Goal: Task Accomplishment & Management: Manage account settings

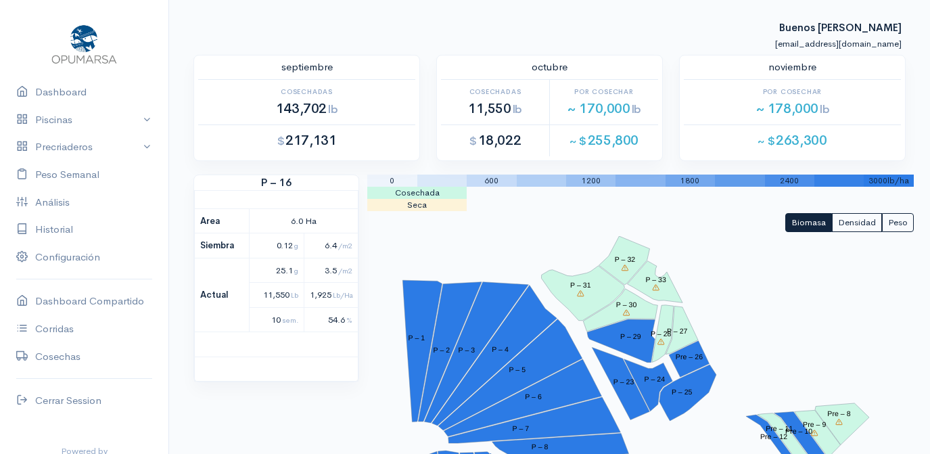
scroll to position [1107, 0]
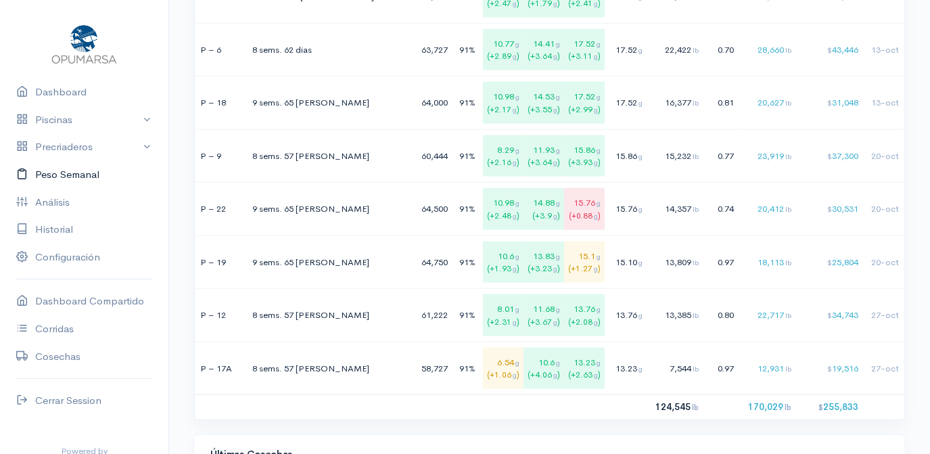
click at [57, 175] on link "Peso Semanal" at bounding box center [84, 175] width 168 height 28
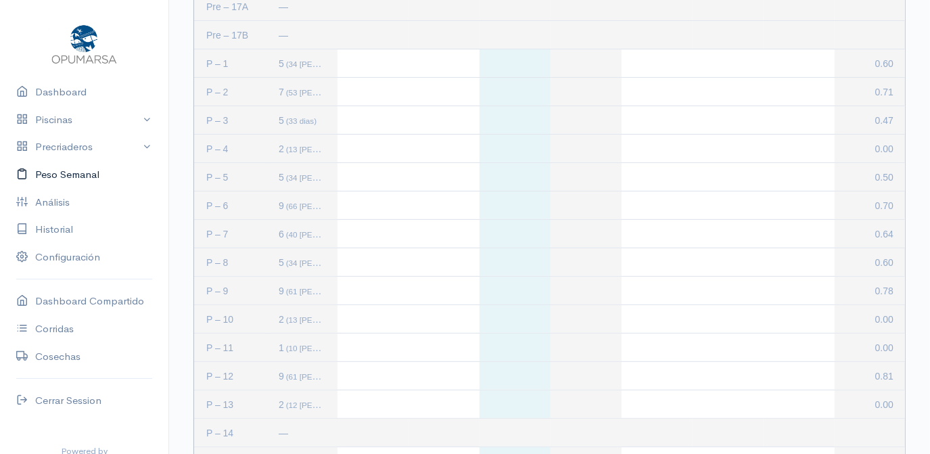
scroll to position [227, 0]
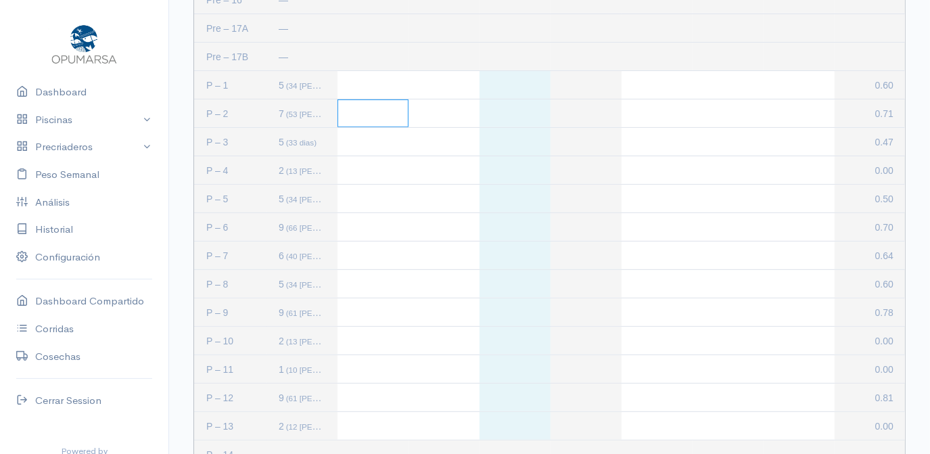
click at [370, 114] on div "Press SPACE to select this row." at bounding box center [373, 113] width 71 height 28
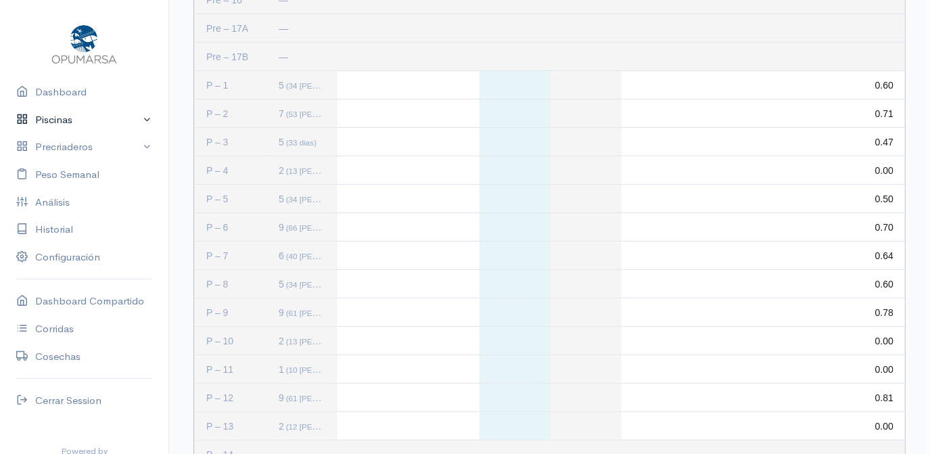
click at [135, 116] on link "Piscinas" at bounding box center [84, 120] width 168 height 28
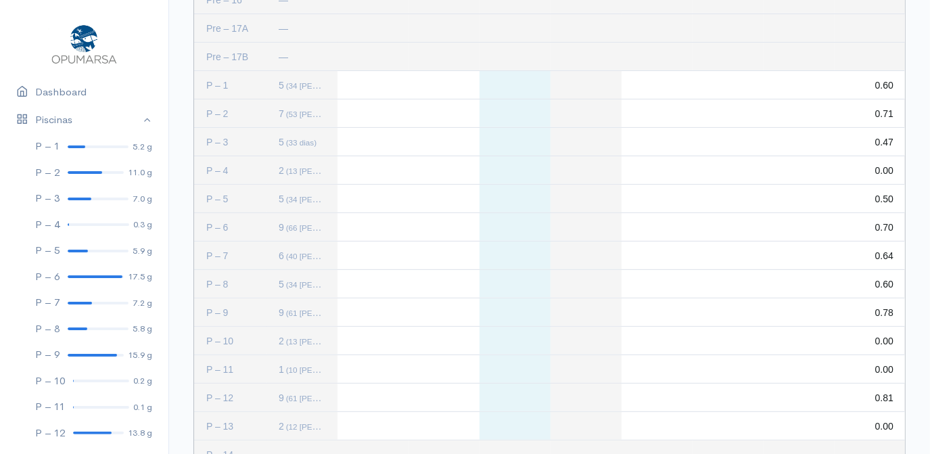
click at [390, 107] on div "Press SPACE to deselect this row." at bounding box center [373, 113] width 71 height 28
click at [358, 111] on div "Press SPACE to deselect this row." at bounding box center [373, 113] width 71 height 28
type input "1695"
click at [450, 115] on div "Press SPACE to deselect this row." at bounding box center [444, 113] width 71 height 28
click at [436, 107] on div "Press SPACE to deselect this row." at bounding box center [444, 113] width 71 height 28
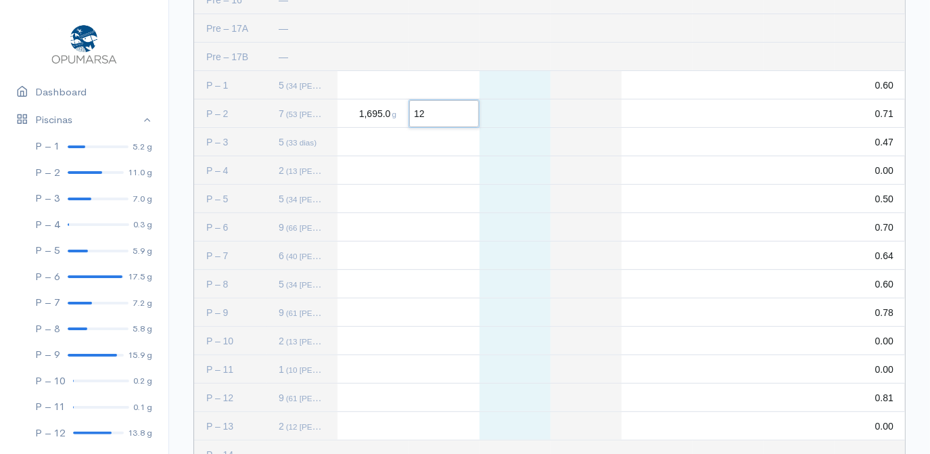
type input "124"
click at [668, 115] on div "Press SPACE to deselect this row." at bounding box center [657, 113] width 71 height 28
click at [642, 114] on div "Press SPACE to deselect this row." at bounding box center [657, 113] width 71 height 28
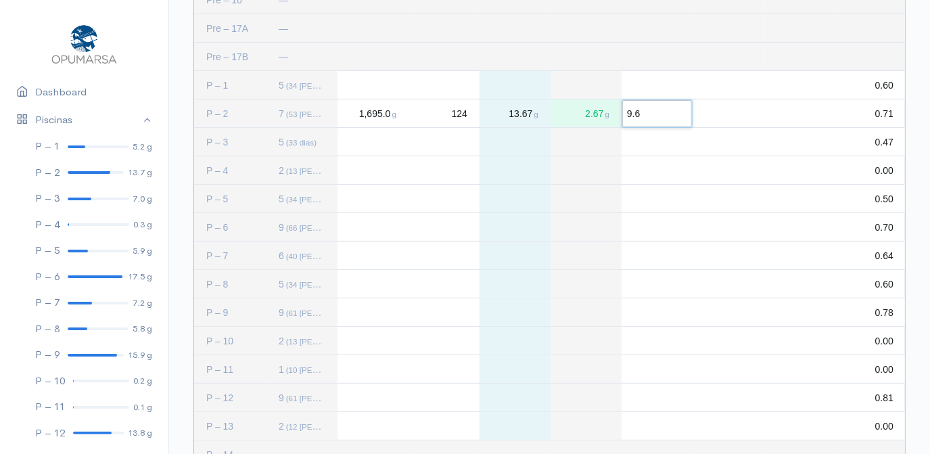
type input "9.64"
click at [735, 111] on div "Press SPACE to deselect this row." at bounding box center [728, 113] width 71 height 28
click at [743, 110] on div "Press SPACE to deselect this row." at bounding box center [728, 113] width 71 height 28
type input "5"
click at [825, 118] on div "Press SPACE to deselect this row." at bounding box center [799, 113] width 71 height 28
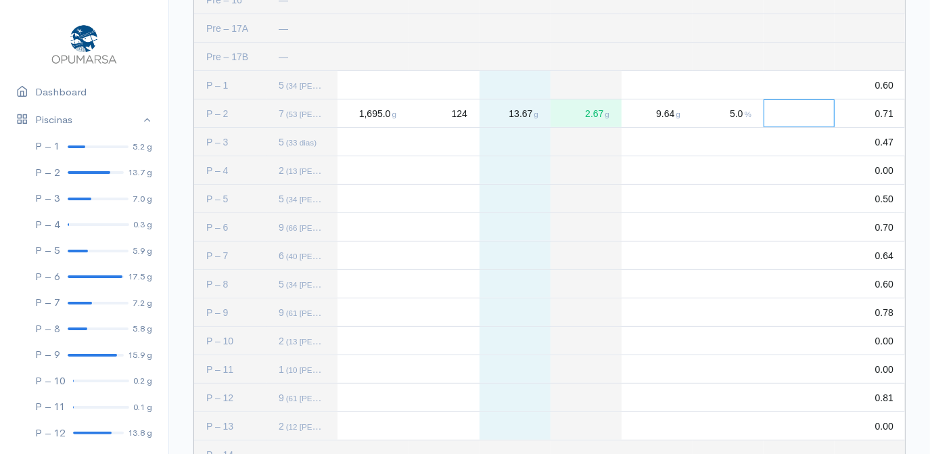
click at [818, 115] on div "Press SPACE to deselect this row." at bounding box center [799, 113] width 71 height 28
type input "1415"
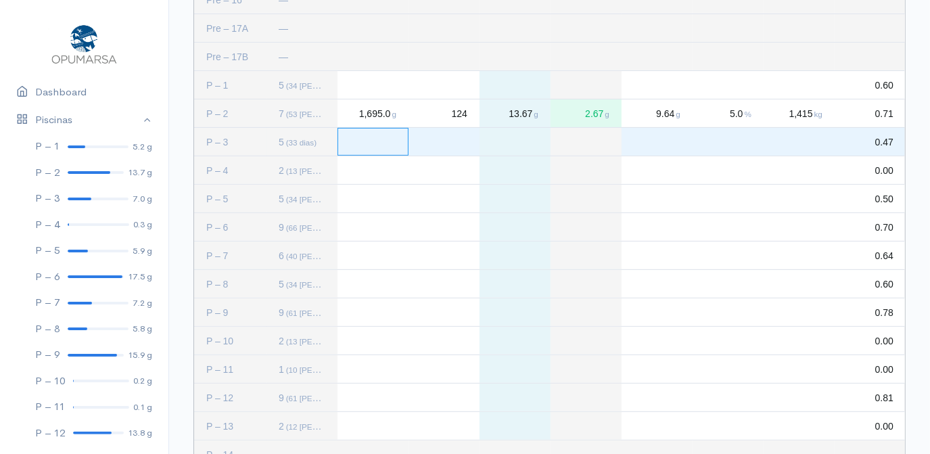
click at [369, 149] on div "Press SPACE to select this row." at bounding box center [373, 142] width 71 height 28
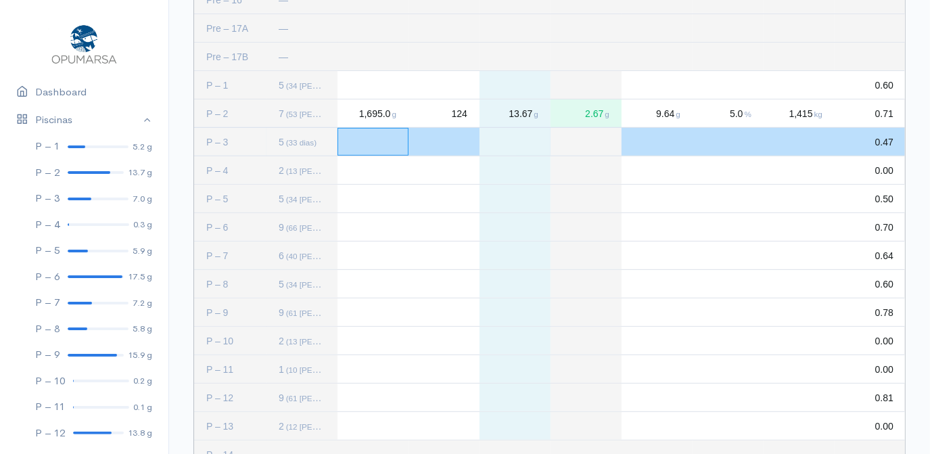
click at [354, 145] on div "Press SPACE to deselect this row." at bounding box center [373, 142] width 71 height 28
type input "1781"
click at [447, 138] on div "Press SPACE to deselect this row." at bounding box center [444, 142] width 71 height 28
click at [463, 143] on div "Press SPACE to deselect this row." at bounding box center [444, 142] width 71 height 28
type input "176"
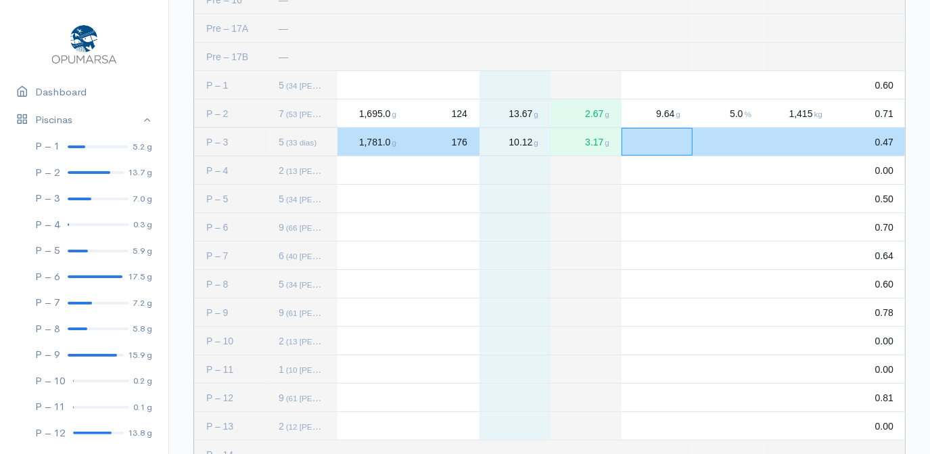
click at [651, 143] on div "Press SPACE to deselect this row." at bounding box center [657, 142] width 71 height 28
drag, startPoint x: 647, startPoint y: 142, endPoint x: 640, endPoint y: 144, distance: 7.7
drag, startPoint x: 640, startPoint y: 144, endPoint x: 590, endPoint y: 328, distance: 190.7
click at [590, 328] on div "Press SPACE to select this row." at bounding box center [586, 341] width 71 height 28
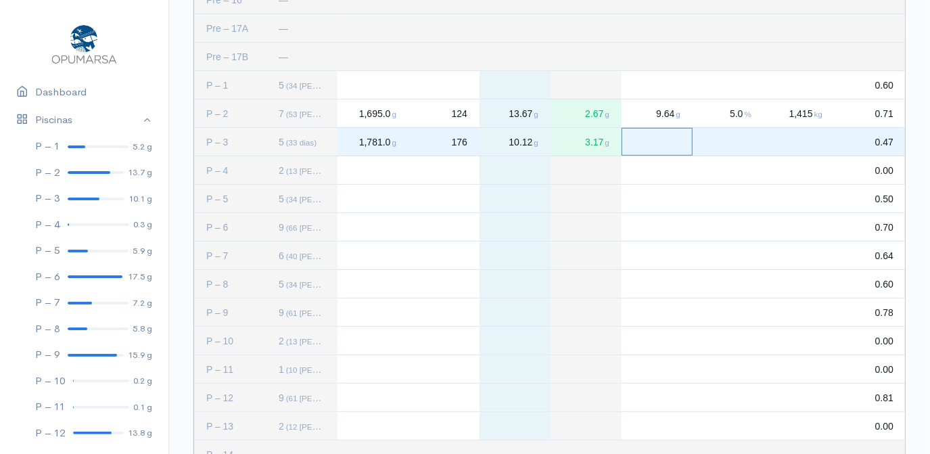
click at [664, 149] on div "Press SPACE to select this row." at bounding box center [657, 142] width 71 height 28
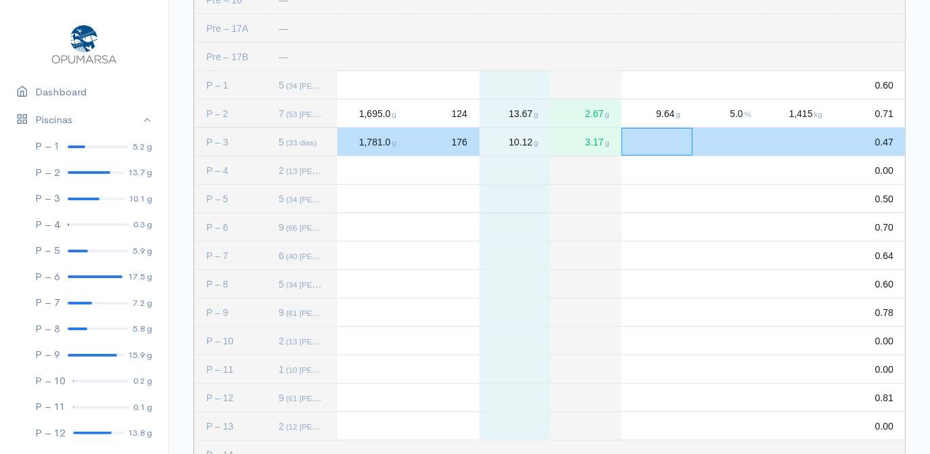
click at [659, 141] on div "Press SPACE to deselect this row." at bounding box center [657, 142] width 71 height 28
type input "6.2"
click at [738, 143] on div "Press SPACE to deselect this row." at bounding box center [728, 142] width 71 height 28
click at [735, 145] on div "Press SPACE to deselect this row." at bounding box center [728, 142] width 71 height 28
type input "5"
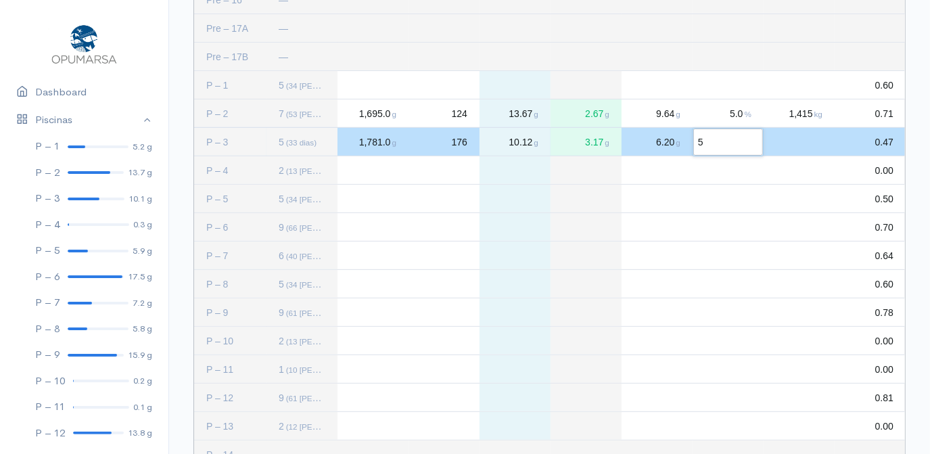
click at [799, 144] on div "Press SPACE to deselect this row." at bounding box center [799, 142] width 71 height 28
type input "1034"
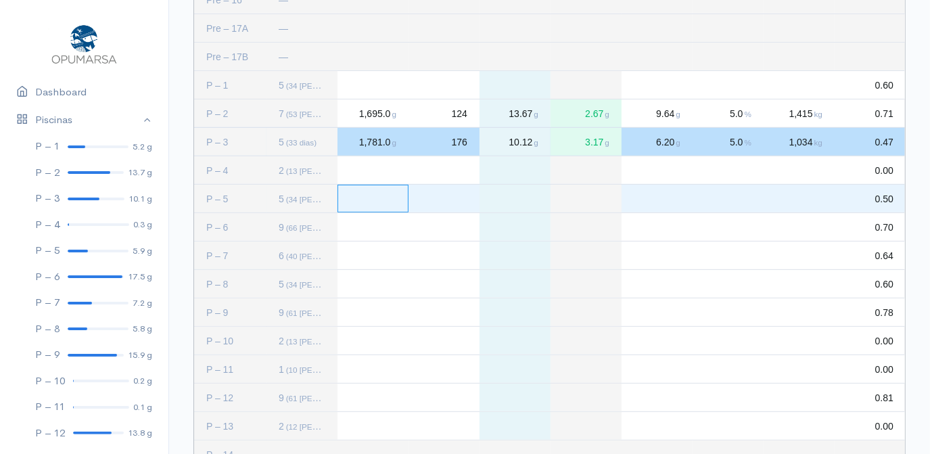
click at [356, 194] on div "Press SPACE to select this row." at bounding box center [373, 199] width 71 height 28
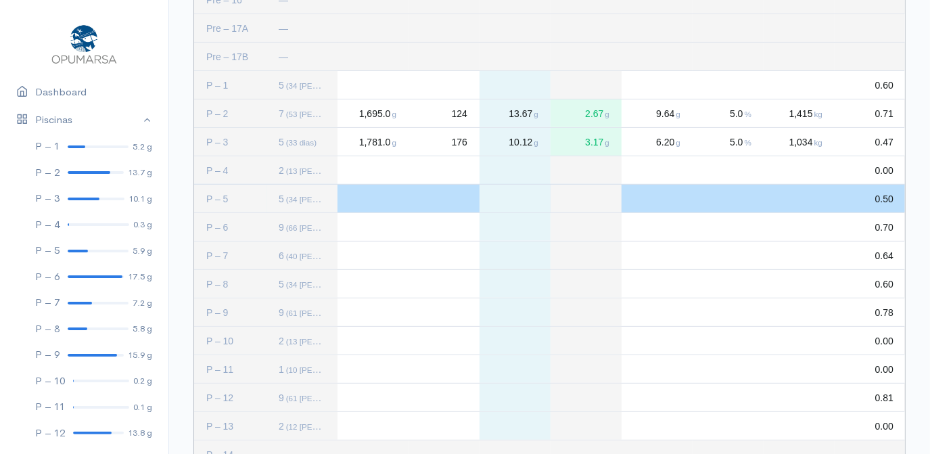
click at [368, 198] on div "Press SPACE to deselect this row." at bounding box center [373, 199] width 71 height 28
type input "1323"
click at [456, 195] on div "Press SPACE to deselect this row." at bounding box center [444, 199] width 71 height 28
click at [450, 203] on div "Press SPACE to deselect this row." at bounding box center [444, 199] width 71 height 28
type input "154"
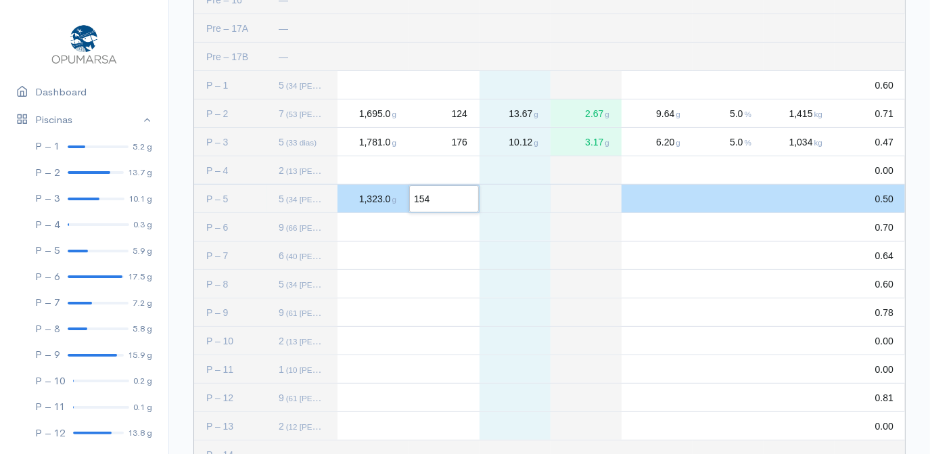
click at [813, 202] on div "Press SPACE to deselect this row." at bounding box center [799, 199] width 71 height 28
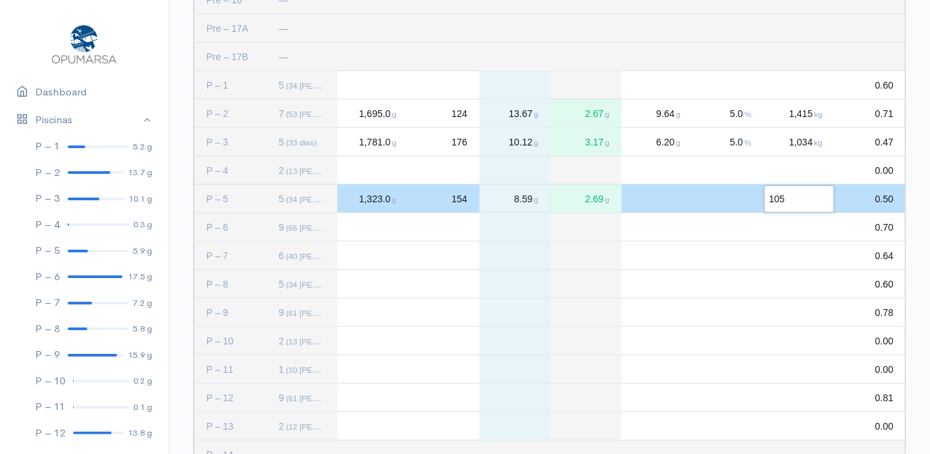
type input "1053"
click at [358, 223] on div "Press SPACE to select this row." at bounding box center [373, 227] width 71 height 28
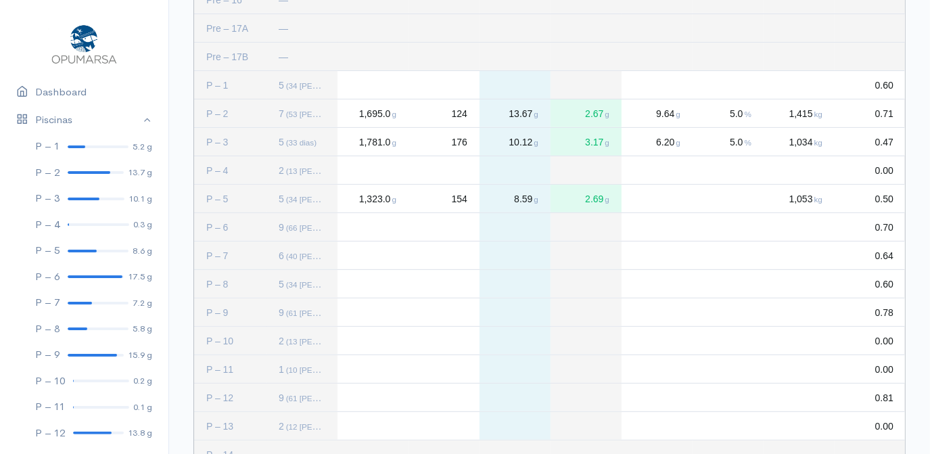
click at [355, 225] on div "Press SPACE to deselect this row." at bounding box center [373, 227] width 71 height 28
click at [370, 225] on div "Press SPACE to deselect this row." at bounding box center [373, 227] width 71 height 28
type input "3639"
click at [450, 227] on div "Press SPACE to deselect this row." at bounding box center [444, 227] width 71 height 28
click at [463, 226] on div "Press SPACE to deselect this row." at bounding box center [444, 227] width 71 height 28
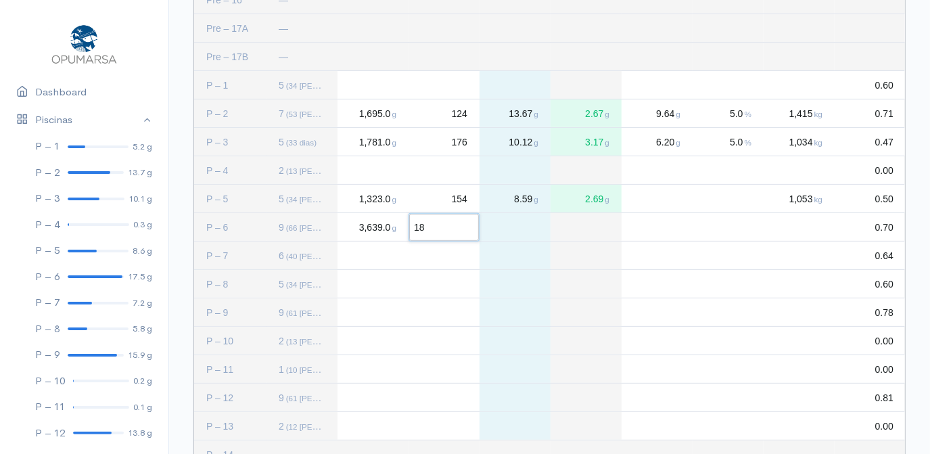
type input "182"
click at [663, 231] on div "Press SPACE to deselect this row." at bounding box center [657, 227] width 71 height 28
click at [639, 230] on div "Press SPACE to deselect this row." at bounding box center [657, 227] width 71 height 28
type input "14"
click at [728, 230] on div "Press SPACE to deselect this row." at bounding box center [728, 227] width 71 height 28
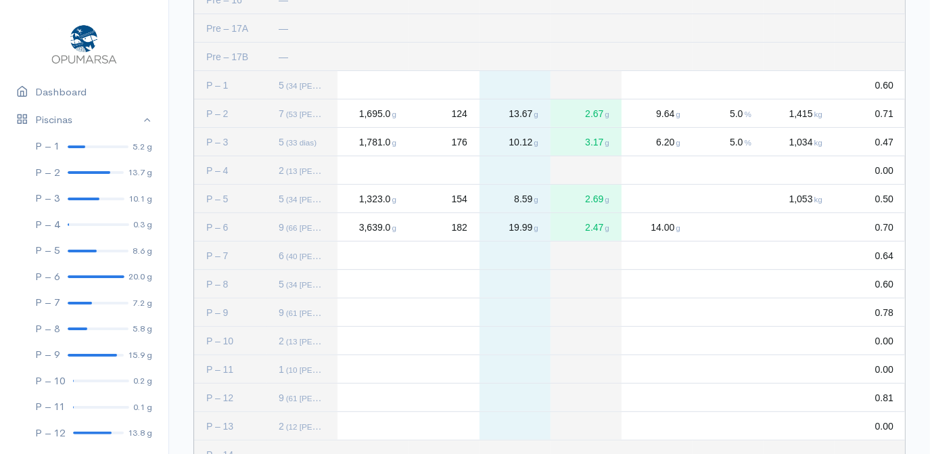
click at [747, 228] on div "Press SPACE to deselect this row." at bounding box center [728, 227] width 71 height 28
type input "2"
click at [809, 230] on div "Press SPACE to deselect this row." at bounding box center [799, 227] width 71 height 28
type input "1815"
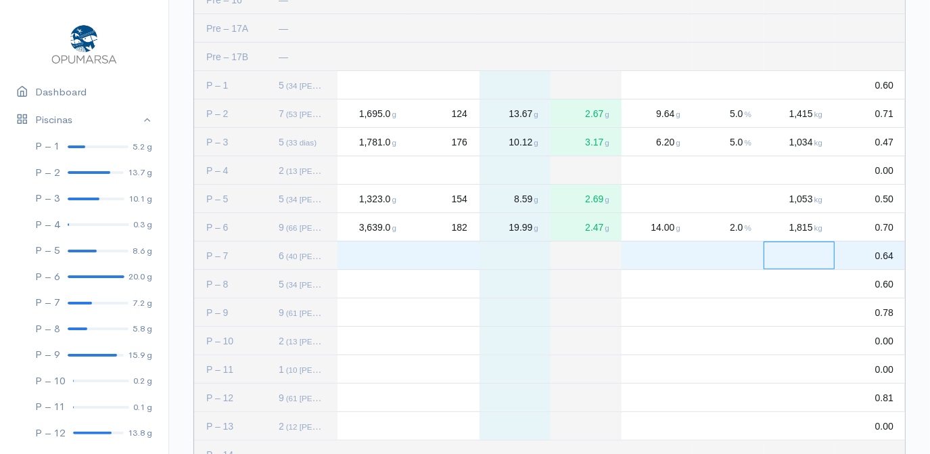
click at [373, 262] on div "Press SPACE to select this row." at bounding box center [373, 255] width 71 height 28
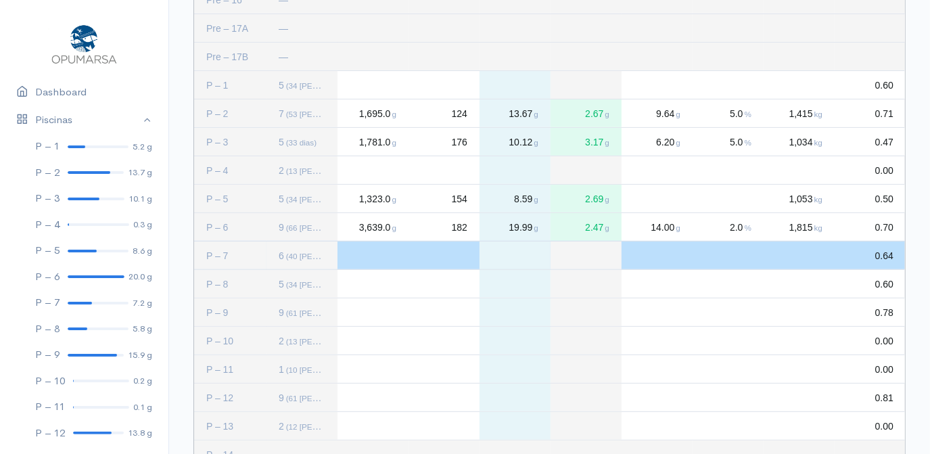
click at [365, 255] on div "Press SPACE to deselect this row." at bounding box center [373, 255] width 71 height 28
type input "1645"
click at [460, 257] on div "Press SPACE to deselect this row." at bounding box center [444, 255] width 71 height 28
click at [464, 259] on div "Press SPACE to deselect this row." at bounding box center [444, 255] width 71 height 28
type input "165"
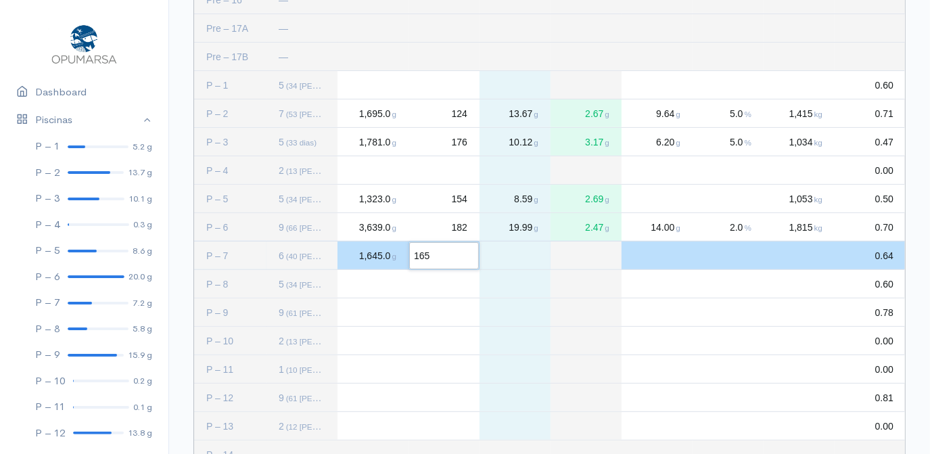
click at [667, 251] on div "Press SPACE to deselect this row." at bounding box center [657, 255] width 71 height 28
click at [811, 249] on div "Press SPACE to deselect this row." at bounding box center [799, 255] width 71 height 28
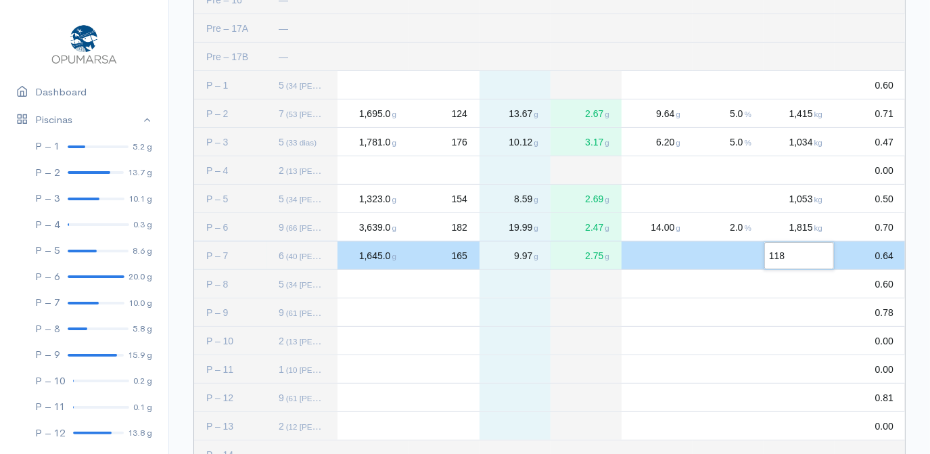
type input "1186"
click at [369, 285] on div "Press SPACE to select this row." at bounding box center [373, 284] width 71 height 28
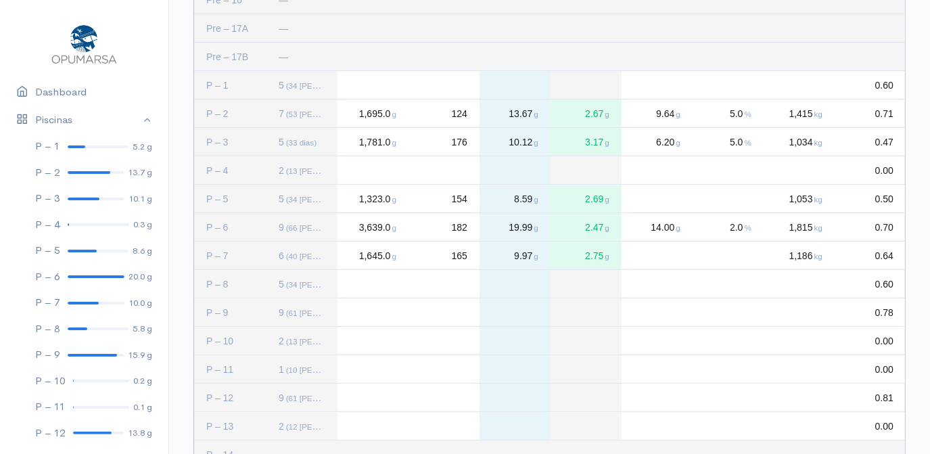
click at [375, 290] on div "Press SPACE to deselect this row." at bounding box center [373, 284] width 71 height 28
type input "1500"
click at [459, 282] on div "Press SPACE to deselect this row." at bounding box center [444, 284] width 71 height 28
click at [457, 282] on div "Press SPACE to deselect this row." at bounding box center [444, 284] width 71 height 28
type input "173"
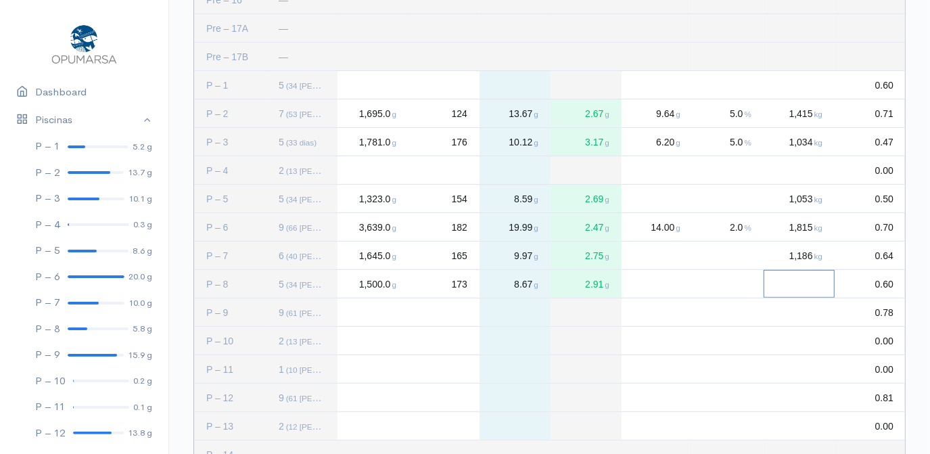
click at [808, 283] on div "Press SPACE to deselect this row." at bounding box center [799, 284] width 71 height 28
type input "573"
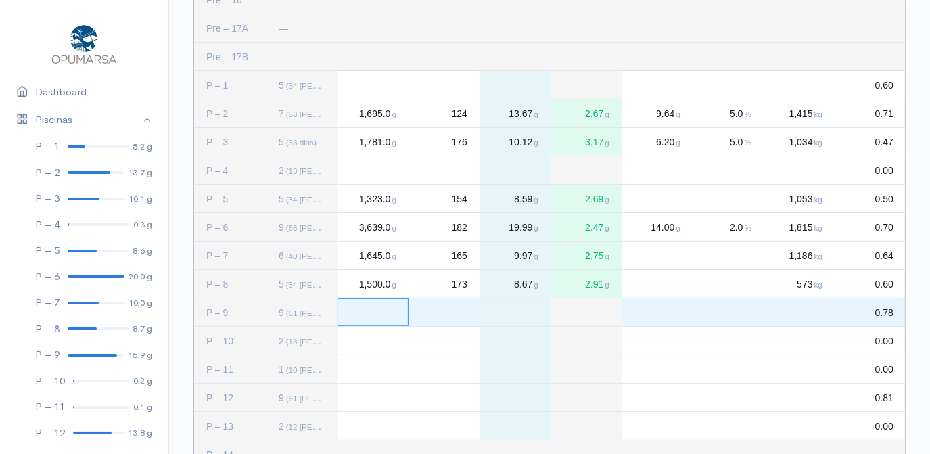
click at [380, 317] on div "Press SPACE to select this row." at bounding box center [373, 312] width 71 height 28
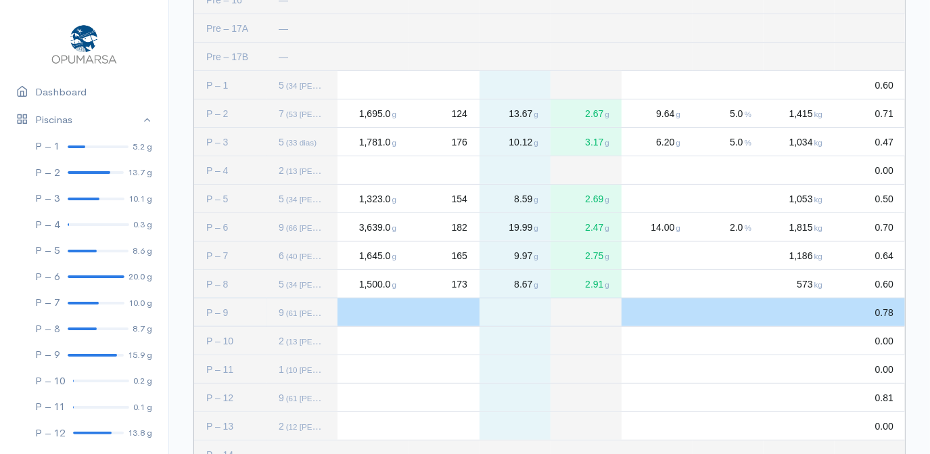
click at [365, 311] on div "Press SPACE to deselect this row." at bounding box center [373, 312] width 71 height 28
type input "2114"
click at [469, 313] on div "Press SPACE to deselect this row." at bounding box center [444, 312] width 71 height 28
click at [467, 317] on div "Press SPACE to deselect this row." at bounding box center [444, 312] width 71 height 28
type input "116"
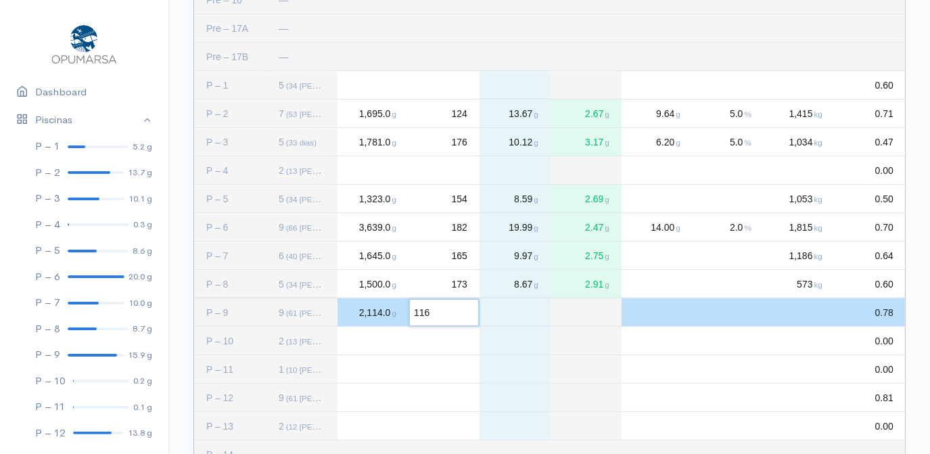
click at [687, 310] on div "Press SPACE to deselect this row." at bounding box center [657, 312] width 71 height 28
click at [651, 319] on div "Press SPACE to deselect this row." at bounding box center [657, 312] width 71 height 28
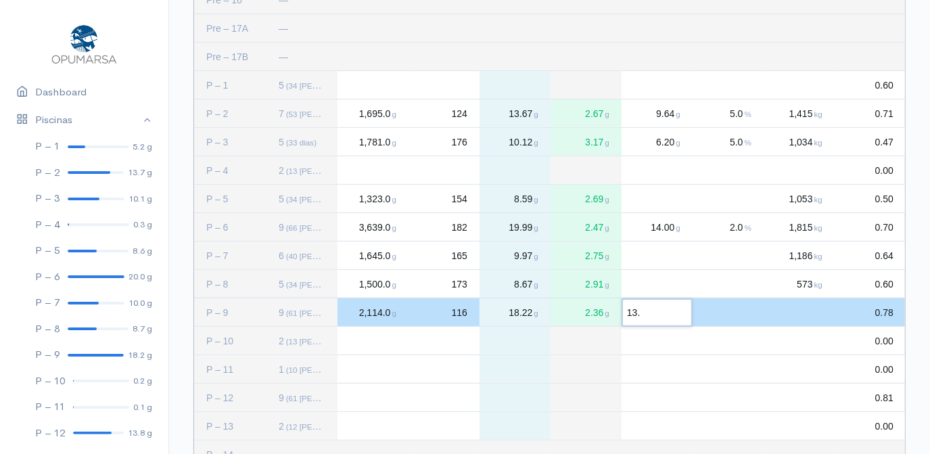
type input "13.1"
click at [731, 306] on div "Press SPACE to deselect this row." at bounding box center [728, 312] width 71 height 28
click at [739, 315] on div "Press SPACE to deselect this row." at bounding box center [728, 312] width 71 height 28
type input "2"
click at [808, 311] on div "Press SPACE to deselect this row." at bounding box center [799, 312] width 71 height 28
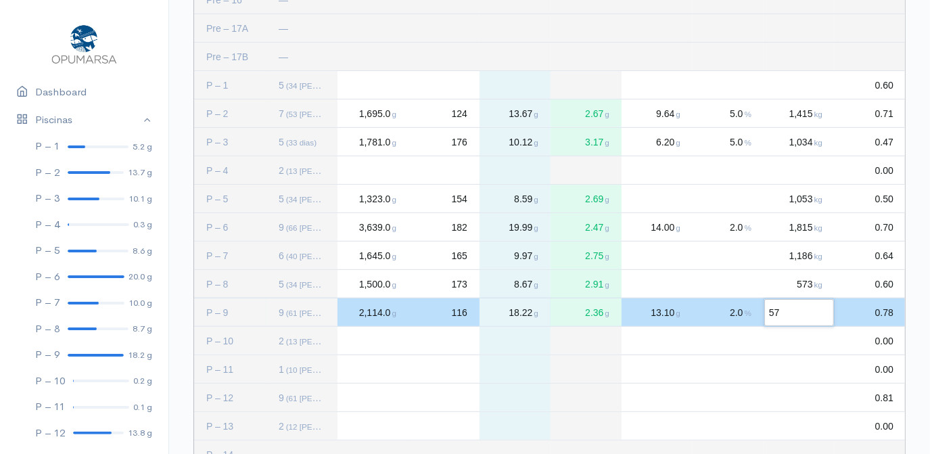
type input "573"
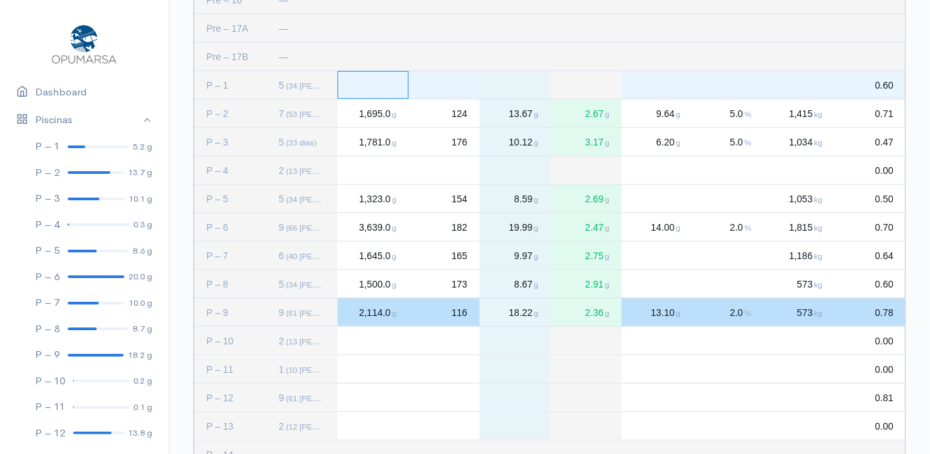
click at [371, 88] on div "Press SPACE to select this row." at bounding box center [373, 85] width 71 height 28
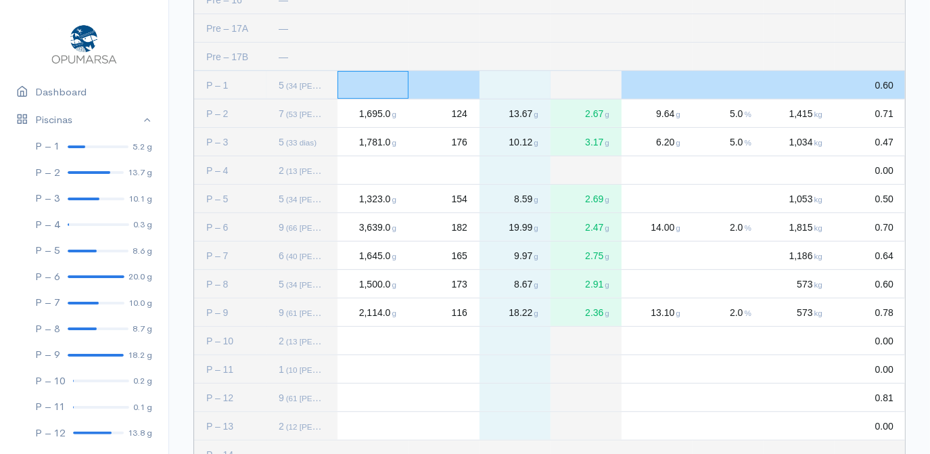
click at [368, 82] on div "Press SPACE to deselect this row." at bounding box center [373, 85] width 71 height 28
type input "1221"
click at [451, 84] on div "Press SPACE to deselect this row." at bounding box center [444, 85] width 71 height 28
click at [463, 84] on div "Press SPACE to deselect this row." at bounding box center [444, 85] width 71 height 28
type input "149"
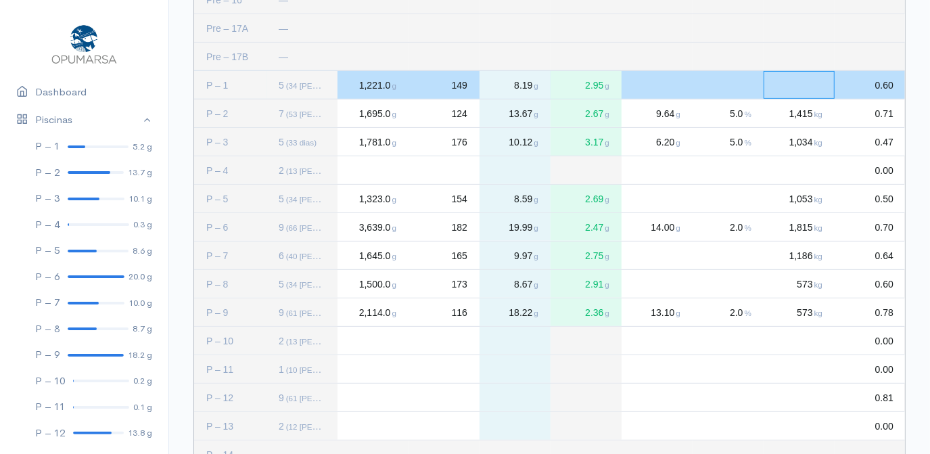
click at [814, 85] on div "Press SPACE to deselect this row." at bounding box center [799, 85] width 71 height 28
type input "968"
click at [766, 334] on div "Press SPACE to select this row." at bounding box center [799, 341] width 71 height 28
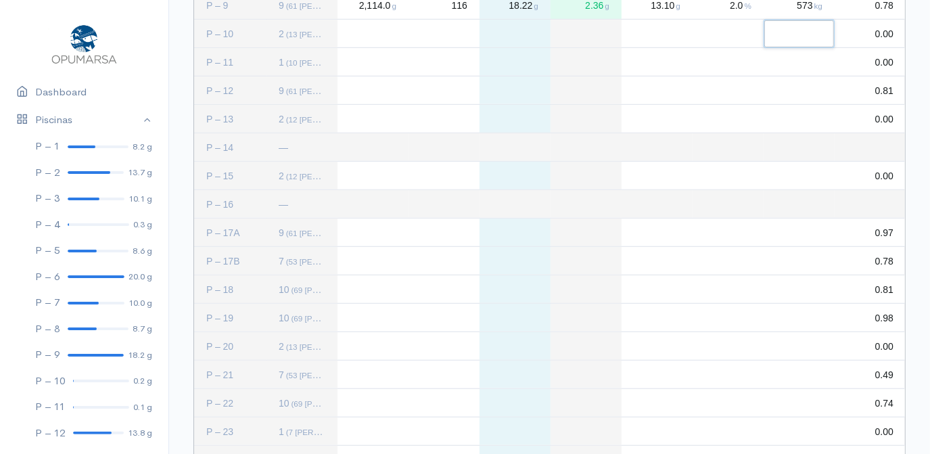
scroll to position [595, 0]
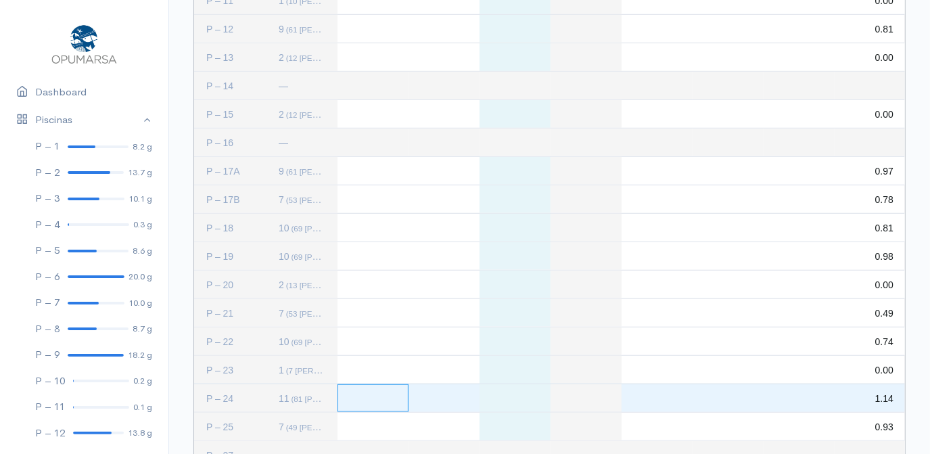
click at [369, 401] on div "Press SPACE to select this row." at bounding box center [373, 398] width 71 height 28
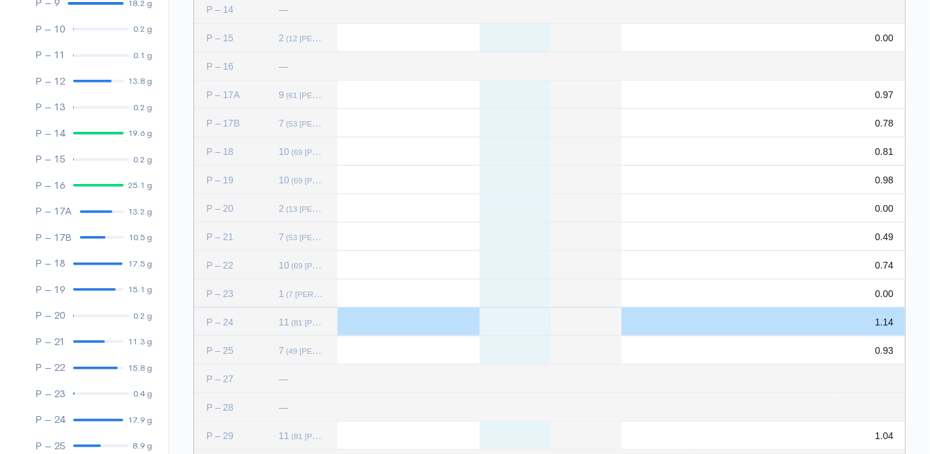
scroll to position [357, 0]
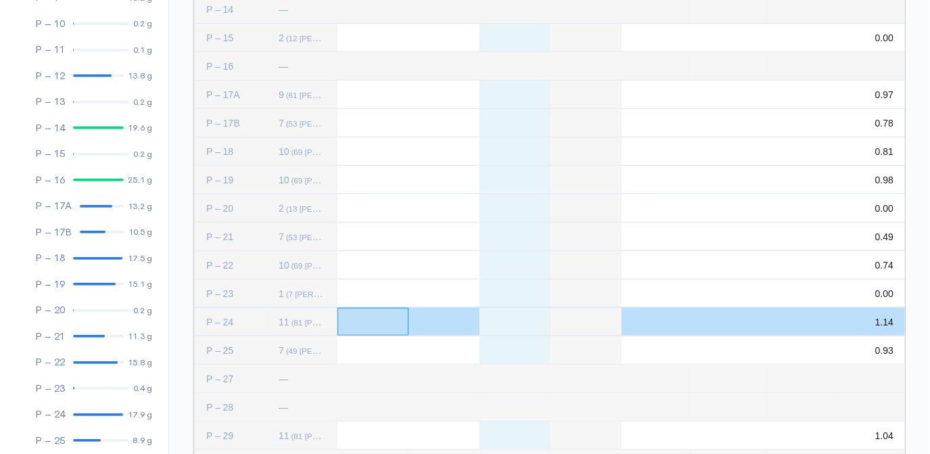
click at [350, 325] on div "Press SPACE to deselect this row." at bounding box center [373, 322] width 71 height 28
type input "4262"
click at [447, 323] on div "Press SPACE to deselect this row." at bounding box center [444, 322] width 71 height 28
click at [449, 322] on div "Press SPACE to deselect this row." at bounding box center [444, 322] width 71 height 28
type input "205"
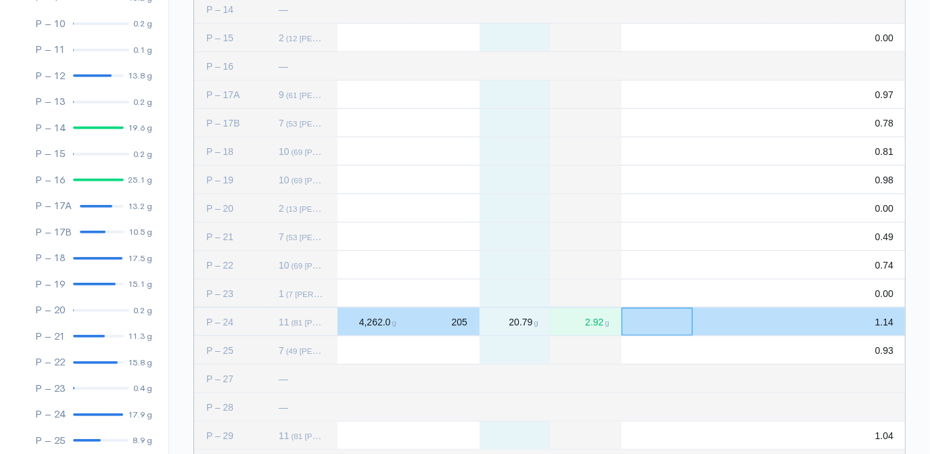
click at [642, 317] on div "Press SPACE to deselect this row." at bounding box center [657, 322] width 71 height 28
click at [644, 325] on div "Press SPACE to deselect this row." at bounding box center [657, 322] width 71 height 28
type input "16.65"
click at [747, 321] on div "Press SPACE to deselect this row." at bounding box center [728, 322] width 71 height 28
click at [743, 321] on div "Press SPACE to deselect this row." at bounding box center [728, 322] width 71 height 28
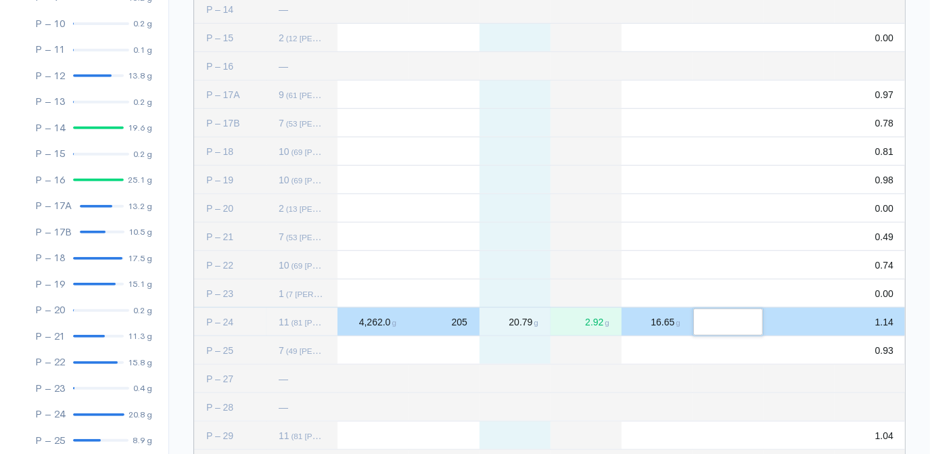
type input "8"
click at [827, 323] on div "Press SPACE to deselect this row." at bounding box center [799, 322] width 71 height 28
type input "709"
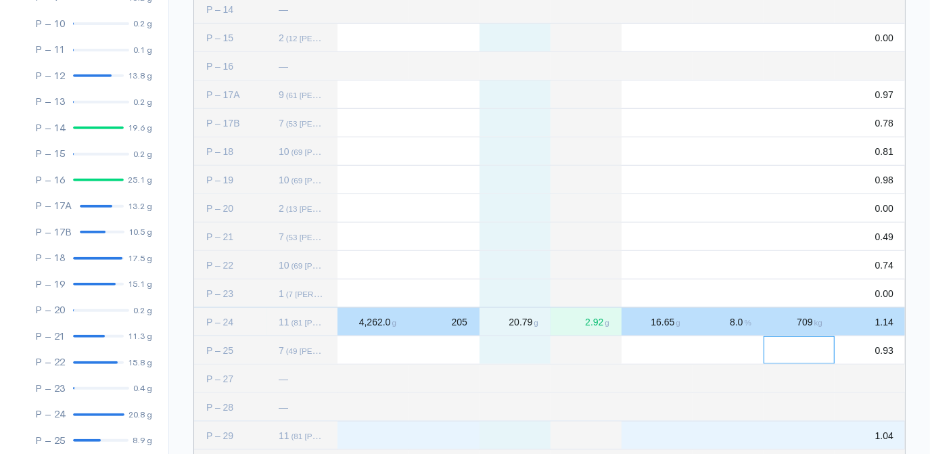
click at [371, 432] on div "Press SPACE to select this row." at bounding box center [373, 435] width 71 height 28
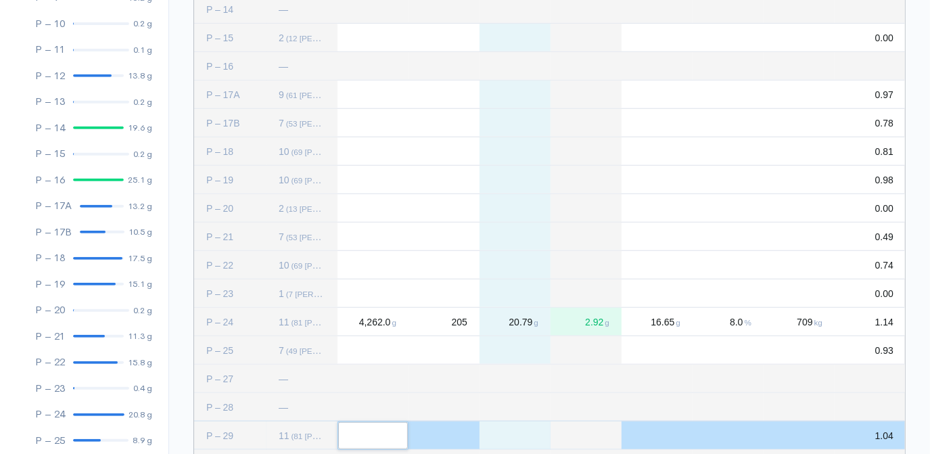
click at [368, 354] on div "Press SPACE to select this row." at bounding box center [373, 350] width 71 height 28
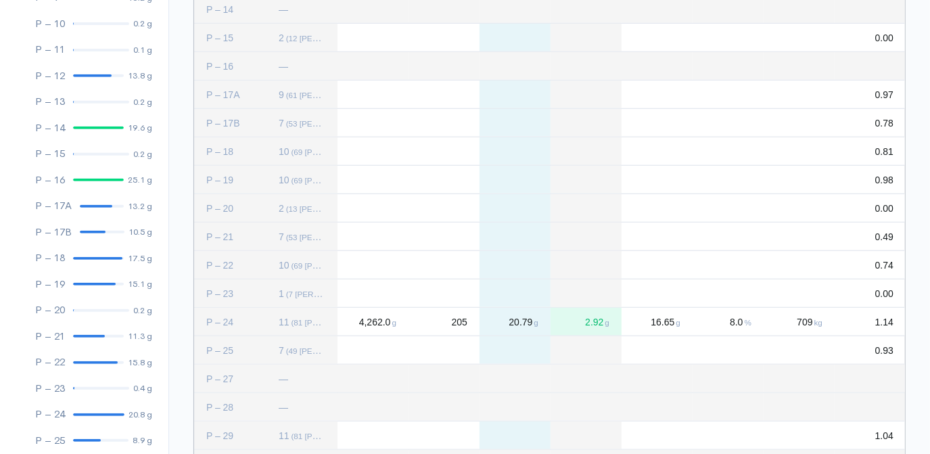
click at [371, 353] on div "Press SPACE to deselect this row." at bounding box center [373, 350] width 71 height 28
type input "2338"
click at [456, 352] on div "Press SPACE to deselect this row." at bounding box center [444, 350] width 71 height 28
click at [462, 352] on div "Press SPACE to deselect this row." at bounding box center [444, 350] width 71 height 28
type input "212"
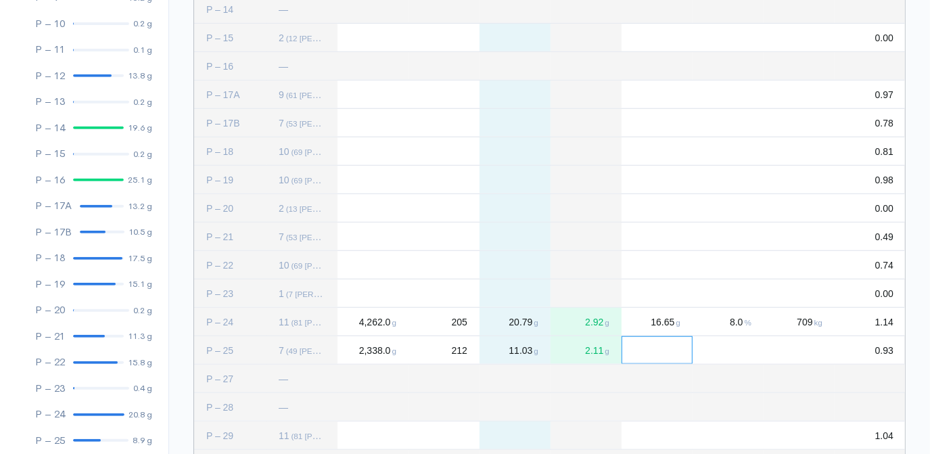
click at [672, 352] on div "Press SPACE to deselect this row." at bounding box center [657, 350] width 71 height 28
click at [662, 346] on div "Press SPACE to deselect this row." at bounding box center [657, 350] width 71 height 28
type input "7.3"
click at [741, 347] on div "Press SPACE to deselect this row." at bounding box center [728, 350] width 71 height 28
click at [736, 351] on div "Press SPACE to deselect this row." at bounding box center [728, 350] width 71 height 28
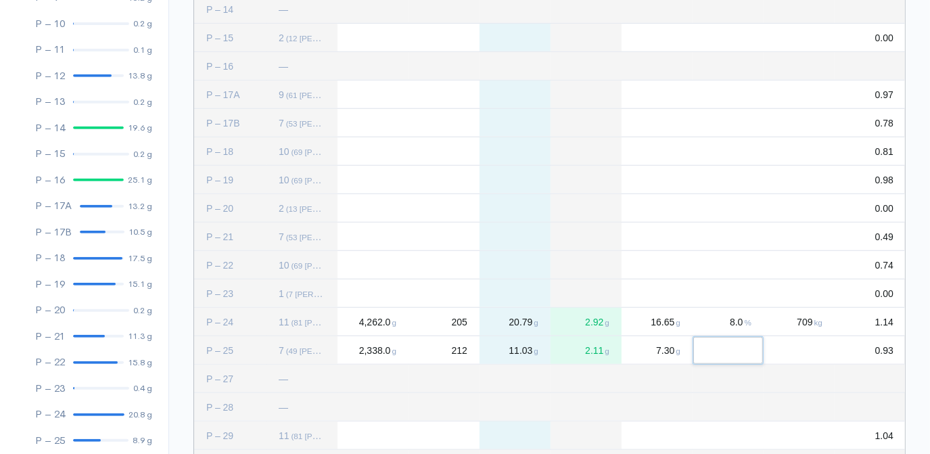
type input "4"
click at [819, 345] on div "Press SPACE to deselect this row." at bounding box center [799, 350] width 71 height 28
type input "550"
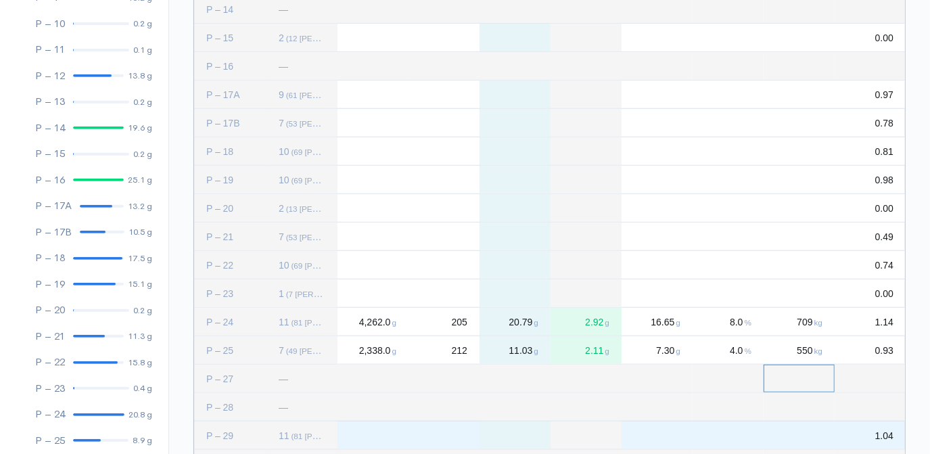
click at [348, 436] on div "Press SPACE to select this row." at bounding box center [373, 435] width 71 height 28
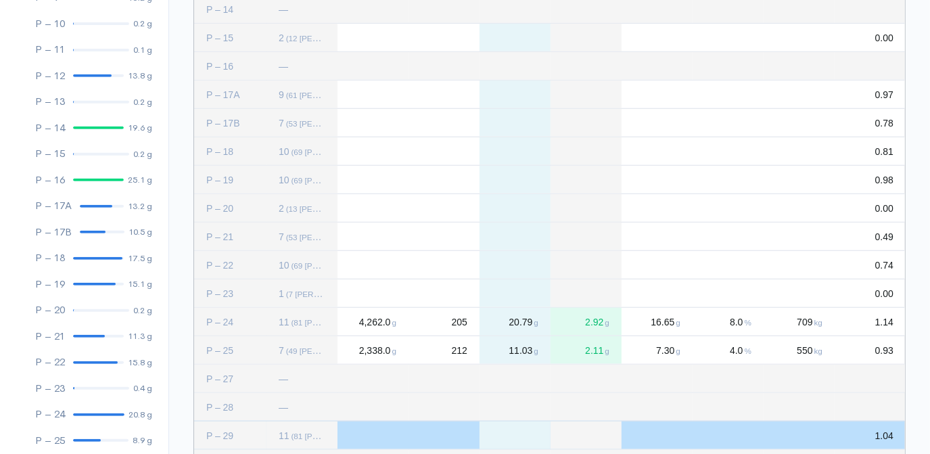
click at [367, 436] on div "Press SPACE to deselect this row." at bounding box center [373, 435] width 71 height 28
type input "7257"
click at [459, 439] on div "Press SPACE to deselect this row." at bounding box center [444, 435] width 71 height 28
click at [455, 440] on div "Press SPACE to deselect this row." at bounding box center [444, 435] width 71 height 28
type input "311"
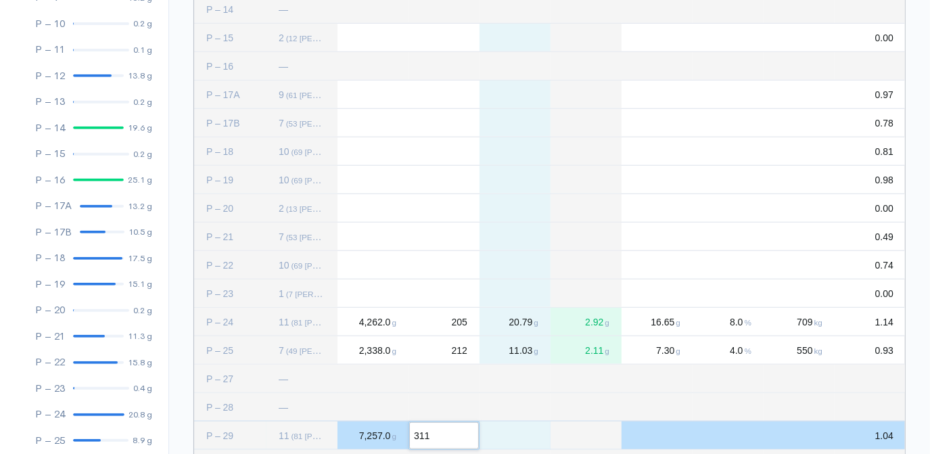
click at [656, 431] on div "Press SPACE to deselect this row." at bounding box center [657, 435] width 71 height 28
click at [653, 439] on div "Press SPACE to deselect this row." at bounding box center [657, 435] width 71 height 28
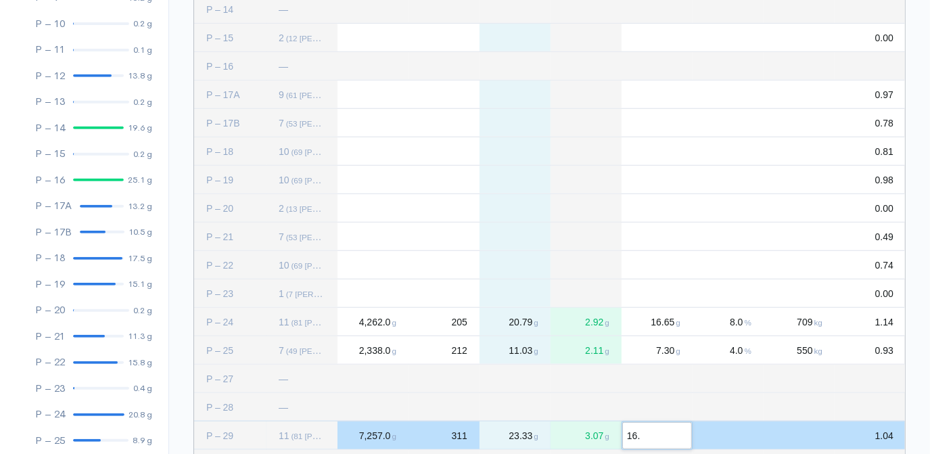
type input "16.4"
click at [739, 436] on div "Press SPACE to deselect this row." at bounding box center [728, 435] width 71 height 28
click at [734, 432] on div "Press SPACE to deselect this row." at bounding box center [728, 435] width 71 height 28
type input "2"
click at [811, 438] on div "Press SPACE to deselect this row." at bounding box center [799, 435] width 71 height 28
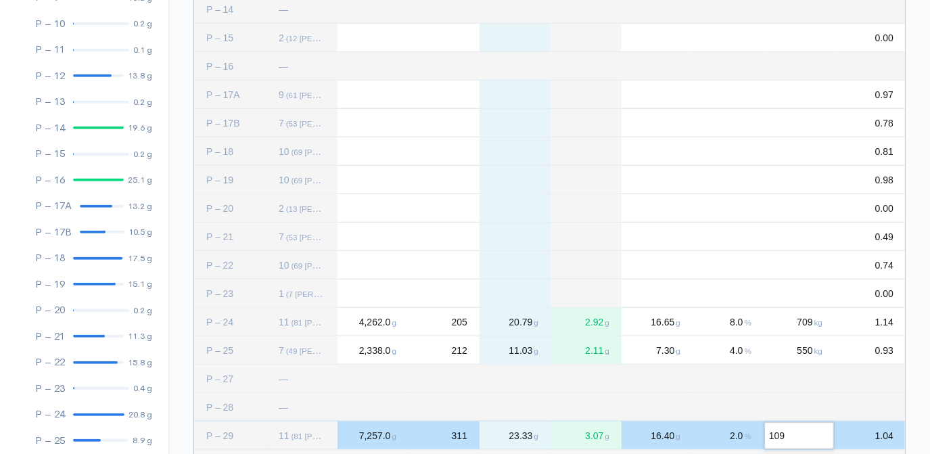
type input "1096"
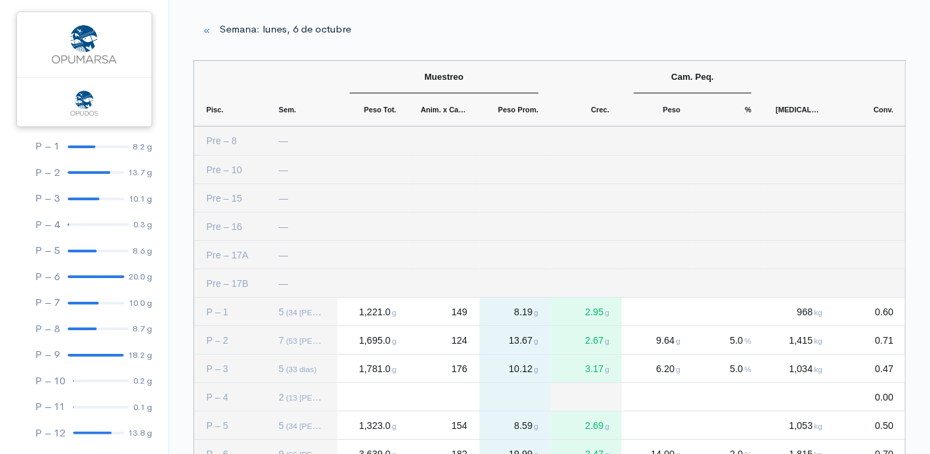
scroll to position [61, 0]
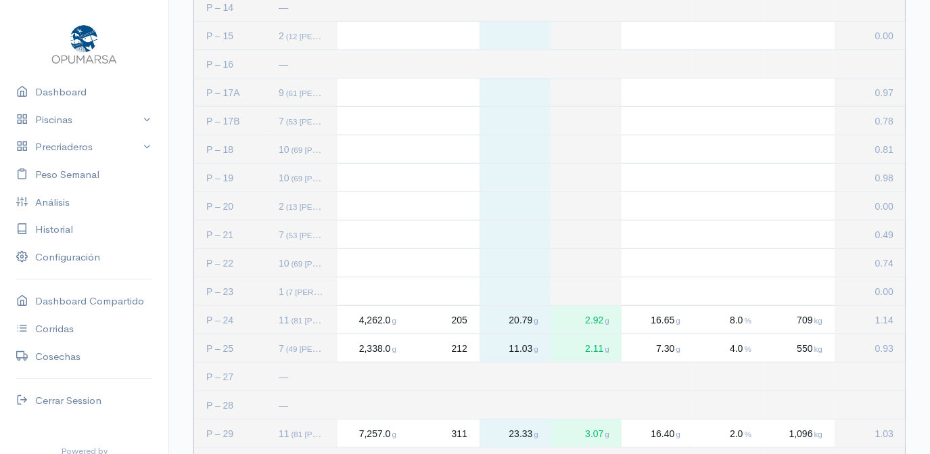
scroll to position [676, 0]
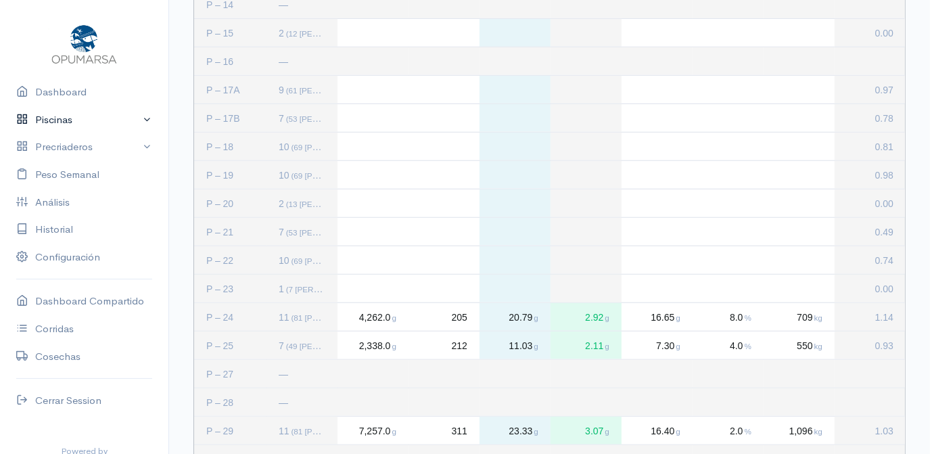
click at [57, 120] on link "Piscinas" at bounding box center [84, 120] width 168 height 28
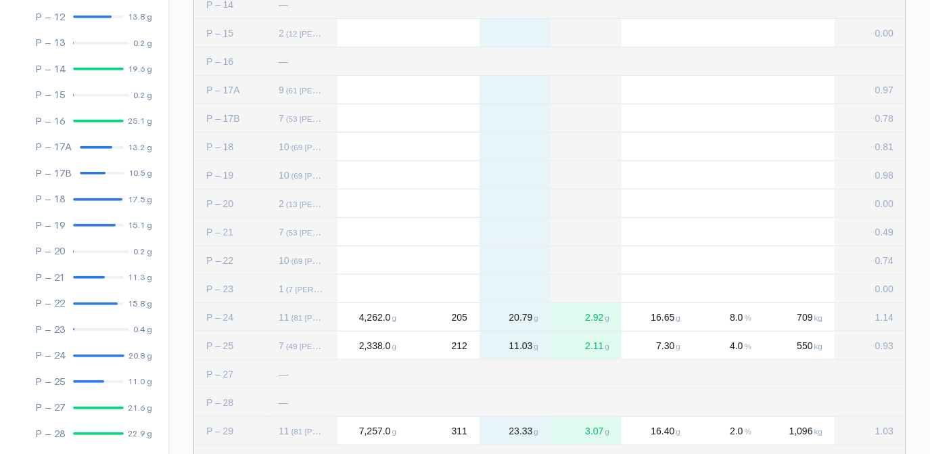
scroll to position [492, 0]
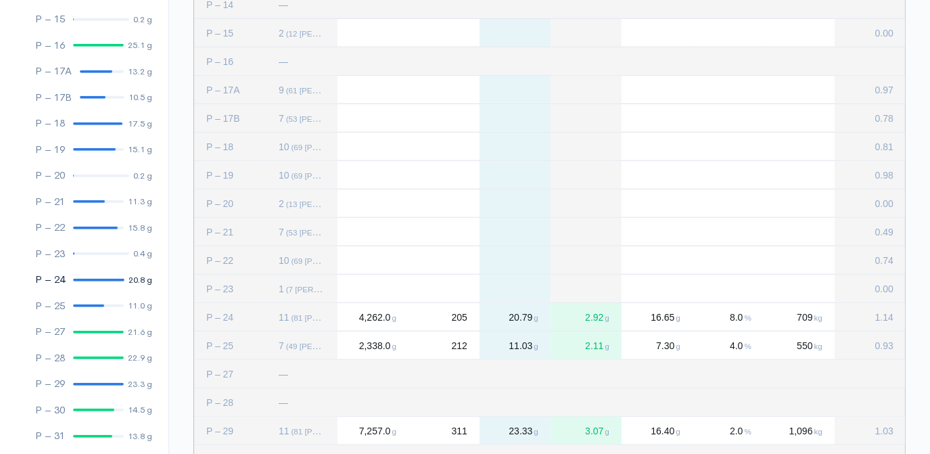
click at [88, 280] on div at bounding box center [98, 280] width 51 height 3
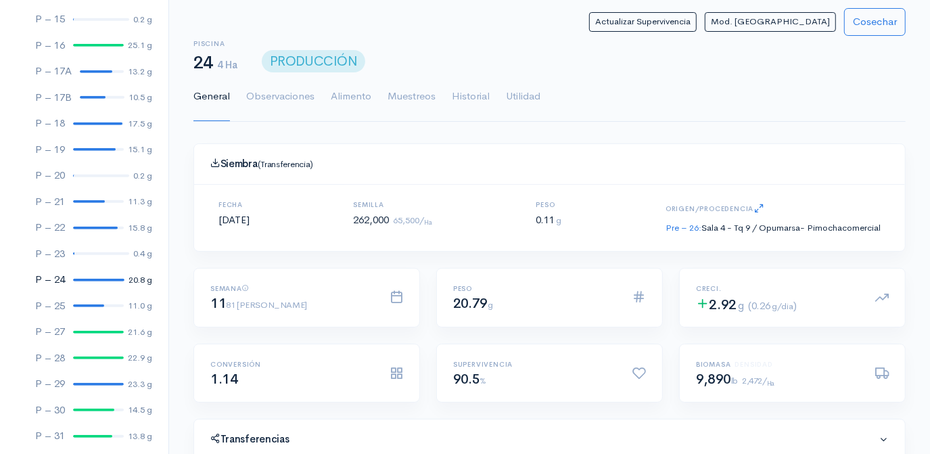
scroll to position [61, 0]
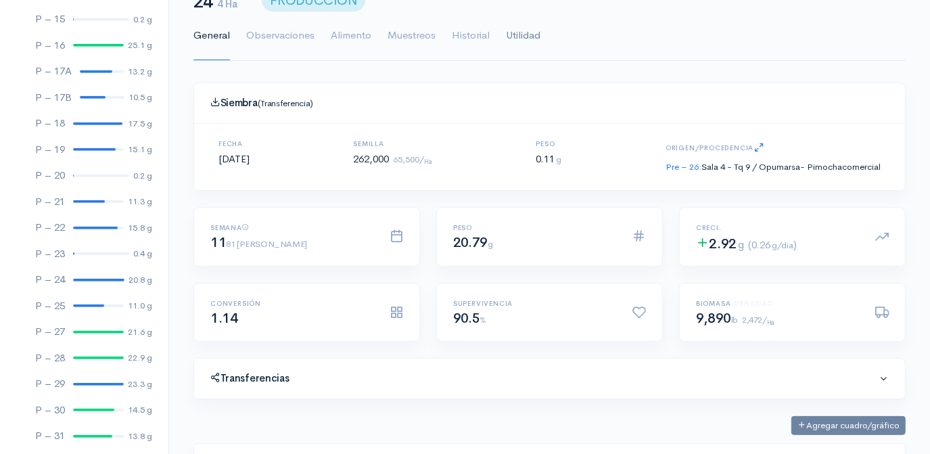
click at [519, 34] on link "Utilidad" at bounding box center [523, 35] width 34 height 49
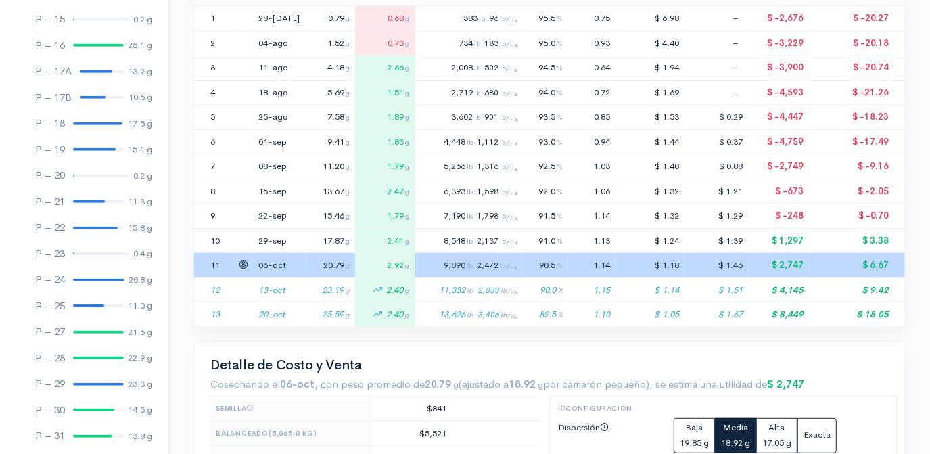
scroll to position [369, 0]
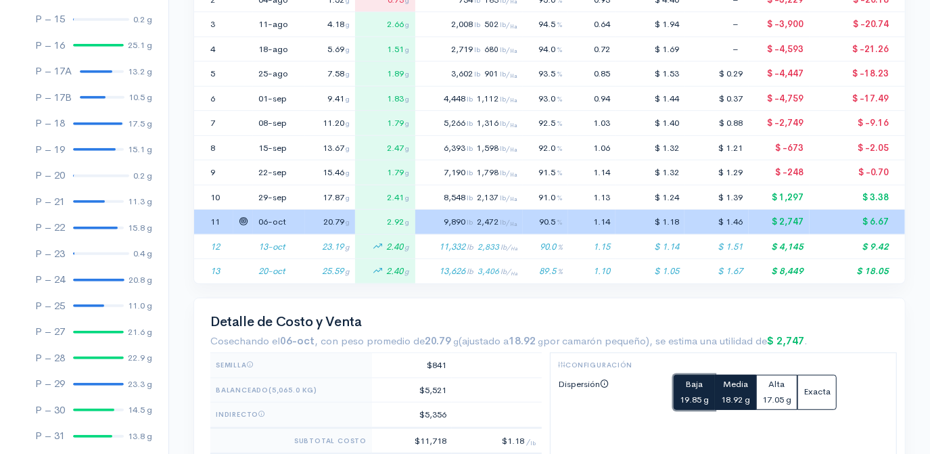
click at [696, 386] on div "Baja" at bounding box center [694, 385] width 29 height 16
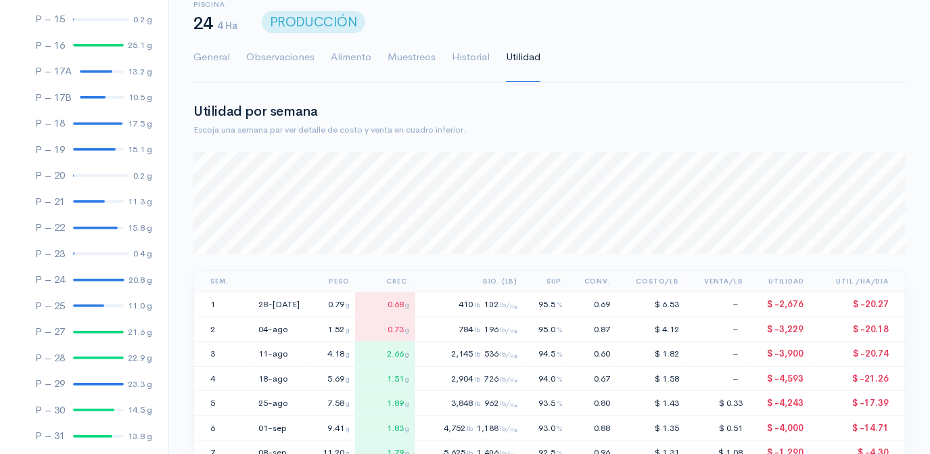
scroll to position [122, 0]
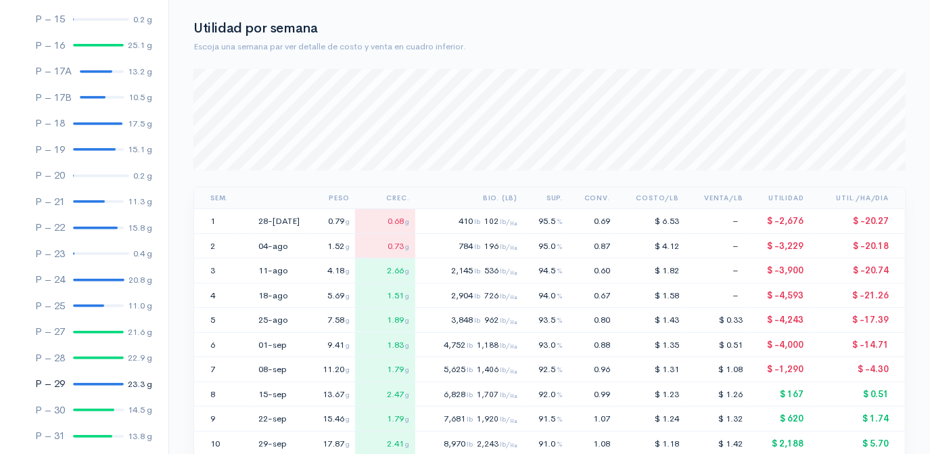
click at [87, 385] on link "P – 29 23.3 g" at bounding box center [84, 384] width 168 height 26
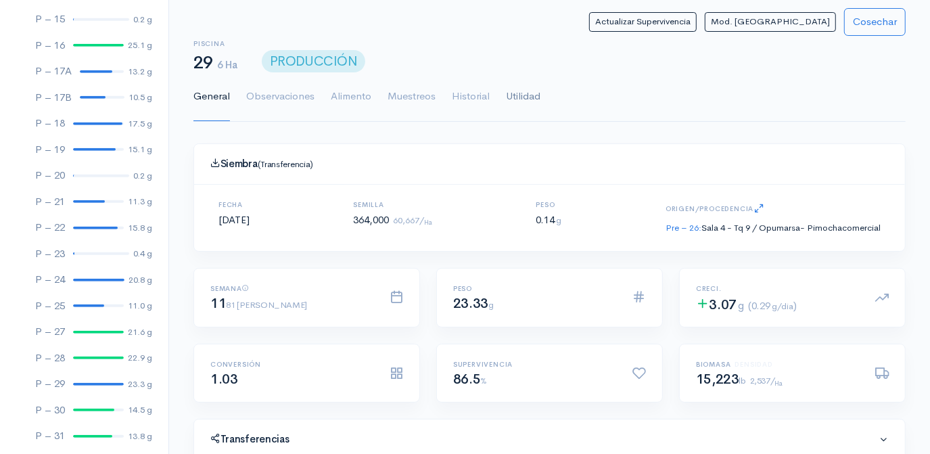
click at [519, 97] on link "Utilidad" at bounding box center [523, 96] width 34 height 49
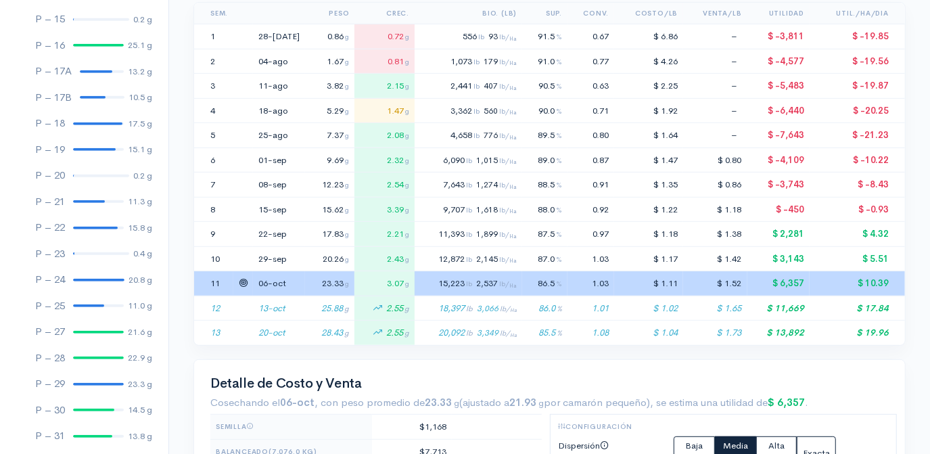
scroll to position [430, 0]
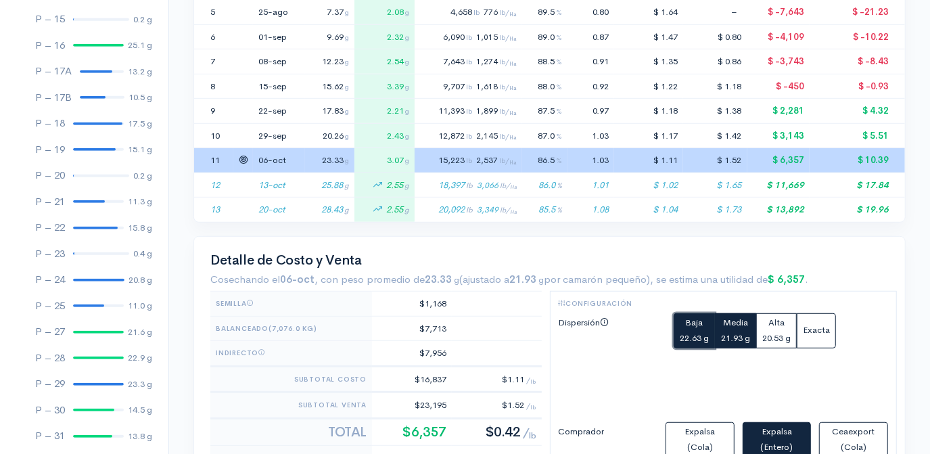
click at [688, 332] on small "22.63 g" at bounding box center [694, 337] width 29 height 11
click at [739, 327] on button "Media 21.93 g" at bounding box center [735, 330] width 41 height 35
click at [694, 326] on button "Baja 22.63 g" at bounding box center [694, 330] width 41 height 35
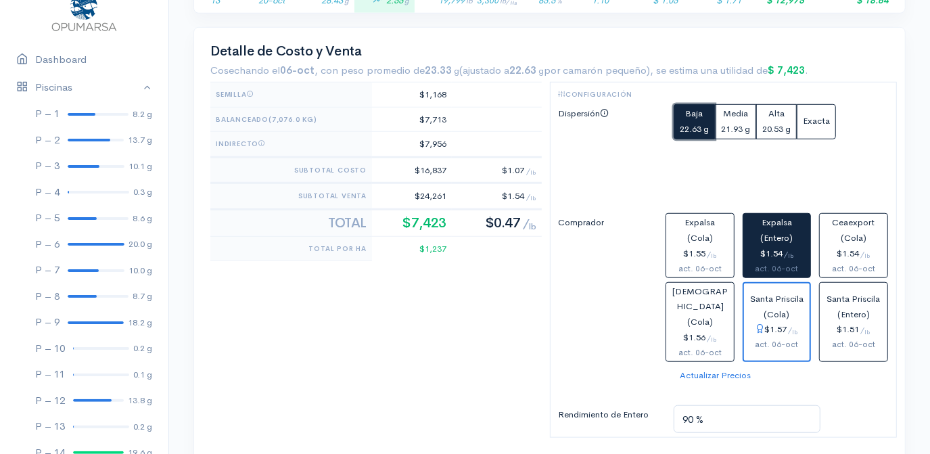
scroll to position [0, 0]
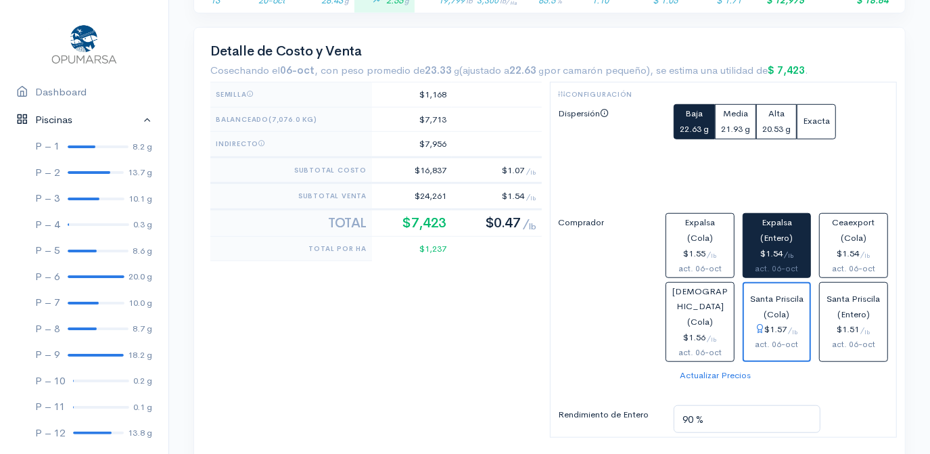
click at [137, 122] on link "Piscinas" at bounding box center [84, 120] width 168 height 28
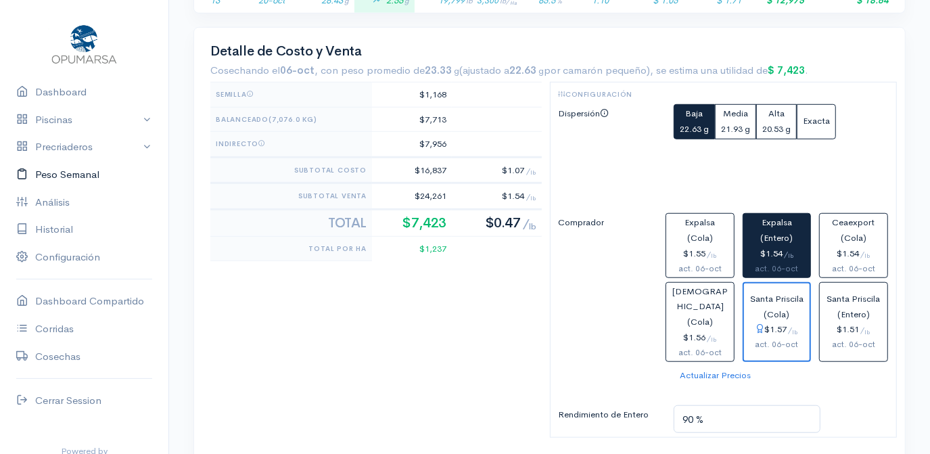
click at [66, 177] on link "Peso Semanal" at bounding box center [84, 175] width 168 height 28
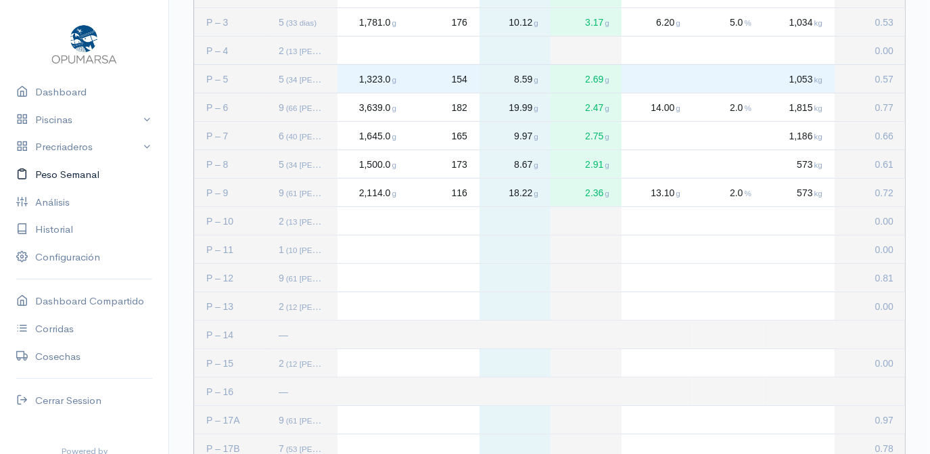
scroll to position [401, 0]
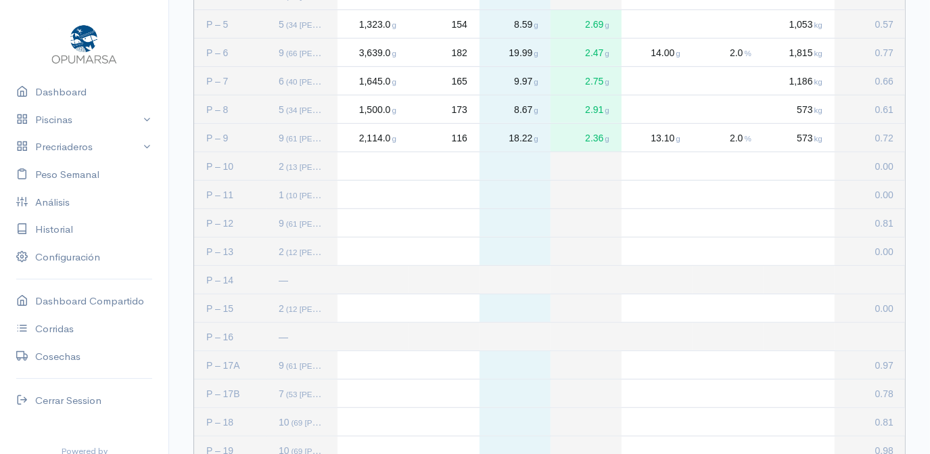
click at [373, 219] on div "Press SPACE to select this row." at bounding box center [373, 223] width 71 height 28
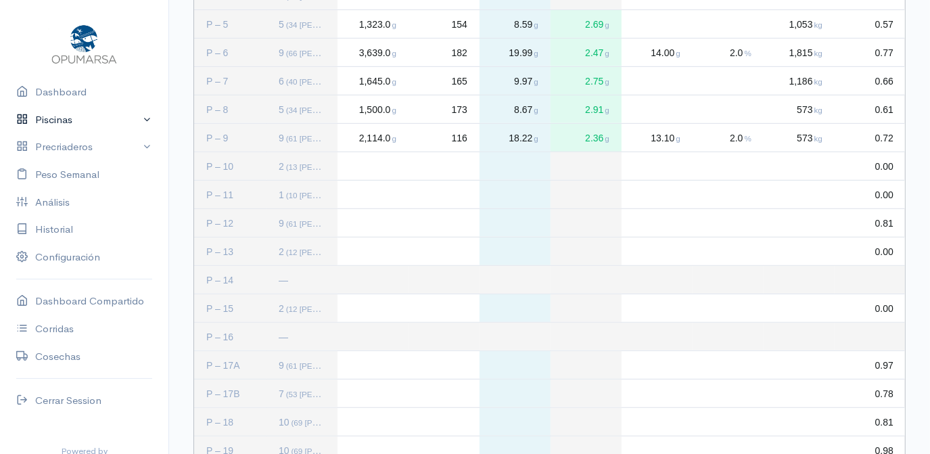
click at [135, 118] on link "Piscinas" at bounding box center [84, 120] width 168 height 28
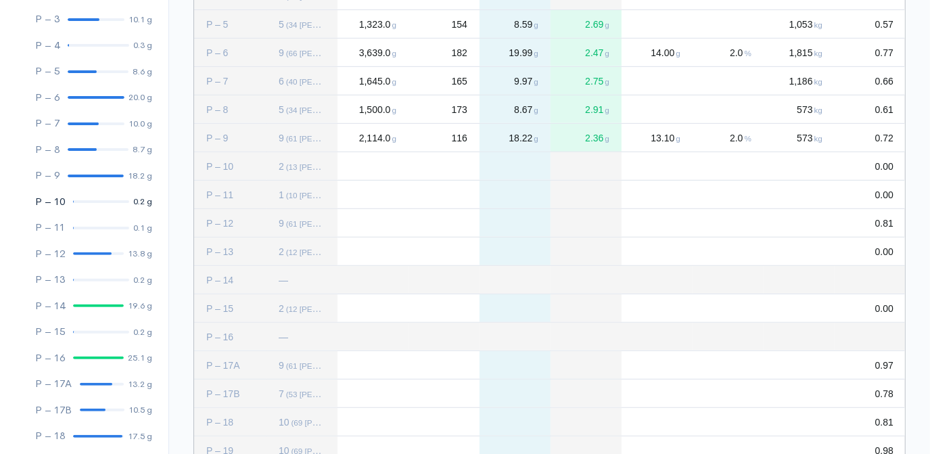
scroll to position [184, 0]
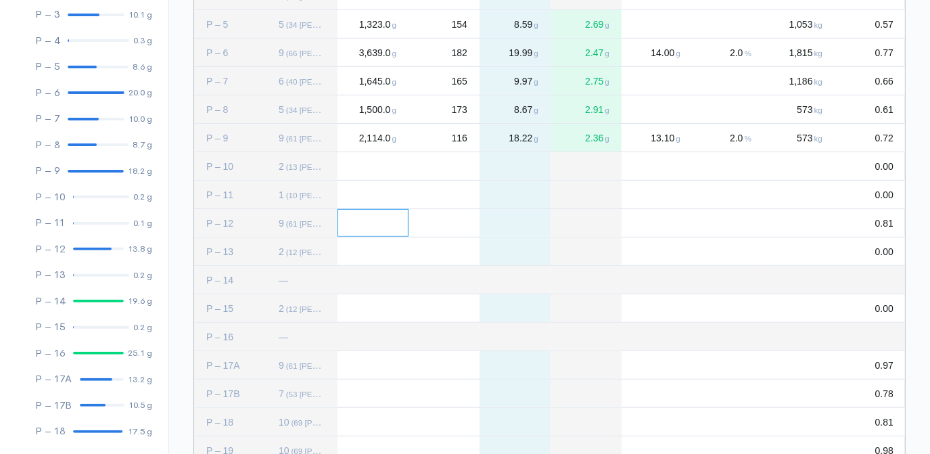
click at [369, 226] on div "Press SPACE to deselect this row." at bounding box center [373, 223] width 71 height 28
type input "2"
type input "3829"
click at [461, 225] on div "Press SPACE to deselect this row." at bounding box center [444, 223] width 71 height 28
click at [444, 225] on div "Press SPACE to deselect this row." at bounding box center [444, 223] width 71 height 28
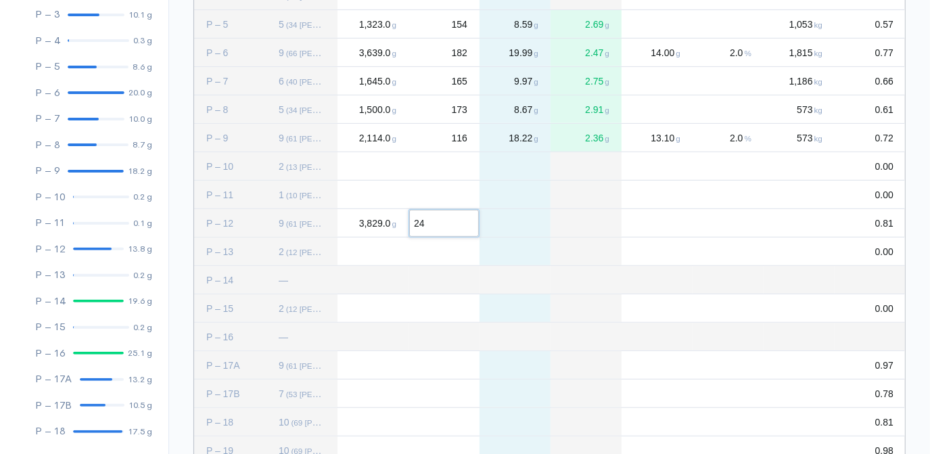
type input "241"
click at [657, 225] on div "Press SPACE to deselect this row." at bounding box center [657, 223] width 71 height 28
click at [656, 225] on div "Press SPACE to deselect this row." at bounding box center [657, 223] width 71 height 28
type input "11.1"
click at [720, 222] on div "Press SPACE to deselect this row." at bounding box center [728, 223] width 71 height 28
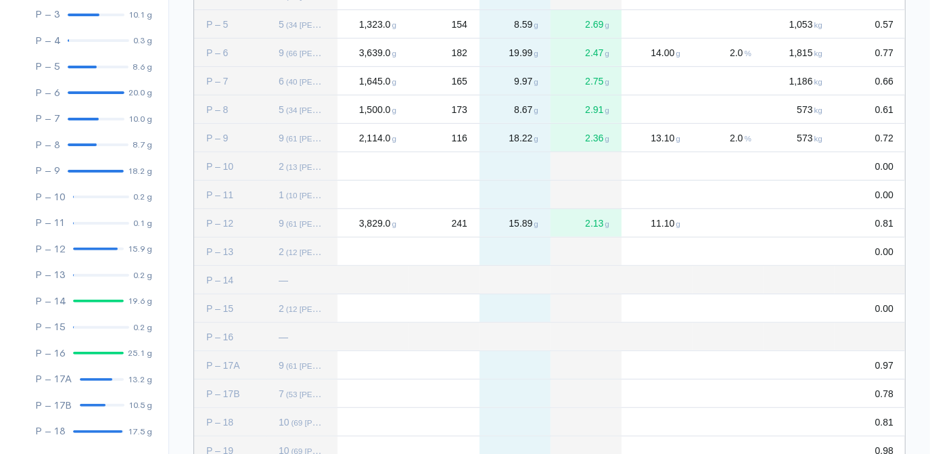
click at [749, 219] on div "Press SPACE to deselect this row." at bounding box center [728, 223] width 71 height 28
type input "2"
click at [807, 224] on div "Press SPACE to deselect this row." at bounding box center [799, 223] width 71 height 28
type input "1300"
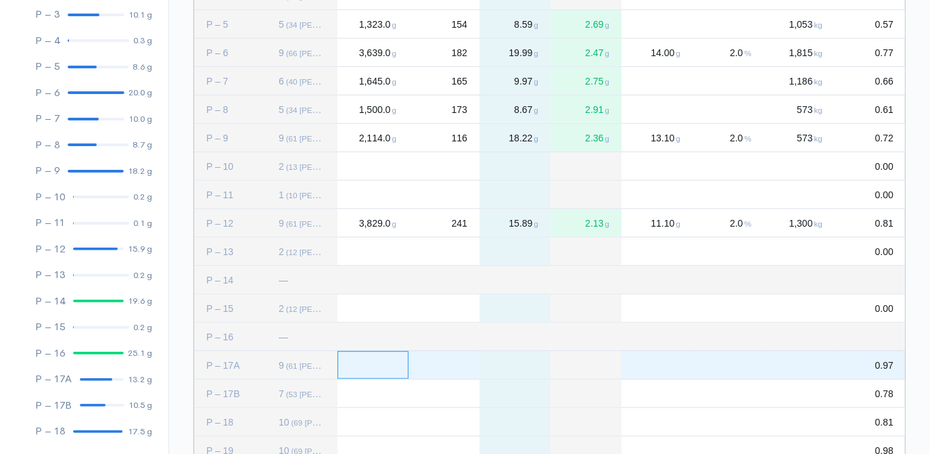
click at [358, 370] on div "Press SPACE to select this row." at bounding box center [373, 365] width 71 height 28
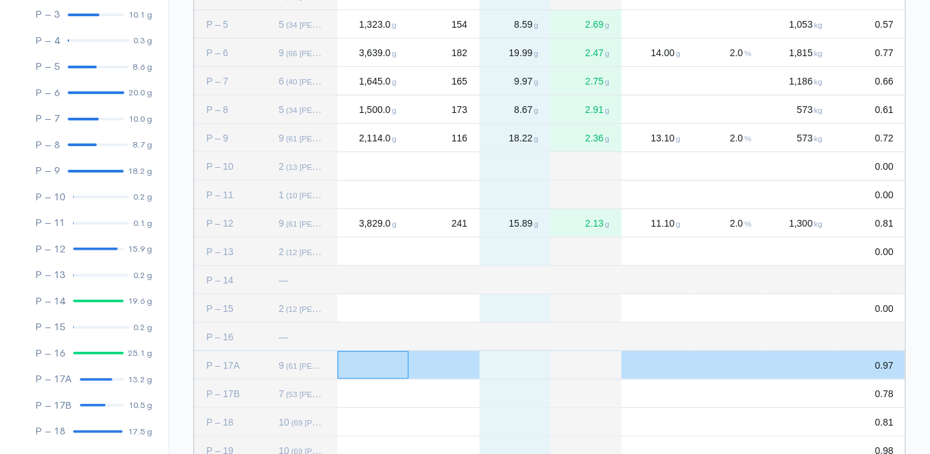
click at [369, 371] on div "Press SPACE to deselect this row." at bounding box center [373, 365] width 71 height 28
type input "3466"
click at [459, 364] on div "Press SPACE to deselect this row." at bounding box center [444, 365] width 71 height 28
click at [445, 358] on div "Press SPACE to deselect this row." at bounding box center [444, 365] width 71 height 28
type input "222"
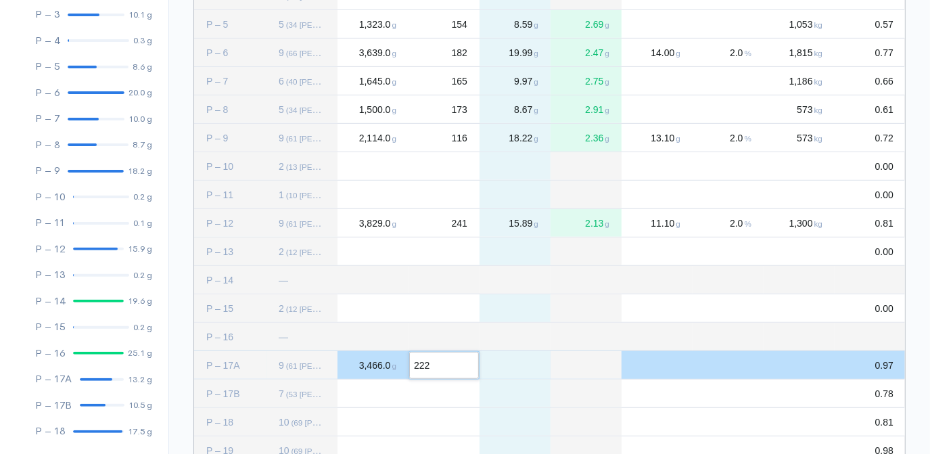
click at [660, 368] on div "Press SPACE to deselect this row." at bounding box center [657, 365] width 71 height 28
click at [664, 370] on div "Press SPACE to deselect this row." at bounding box center [657, 365] width 71 height 28
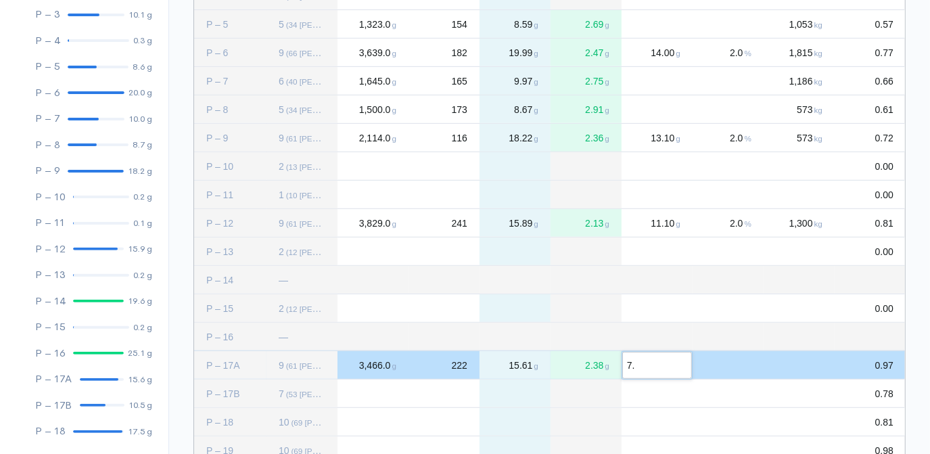
type input "7.7"
click at [734, 365] on div "Press SPACE to deselect this row." at bounding box center [728, 365] width 71 height 28
click at [745, 356] on div "Press SPACE to deselect this row." at bounding box center [728, 365] width 71 height 28
type input "1"
type input "2"
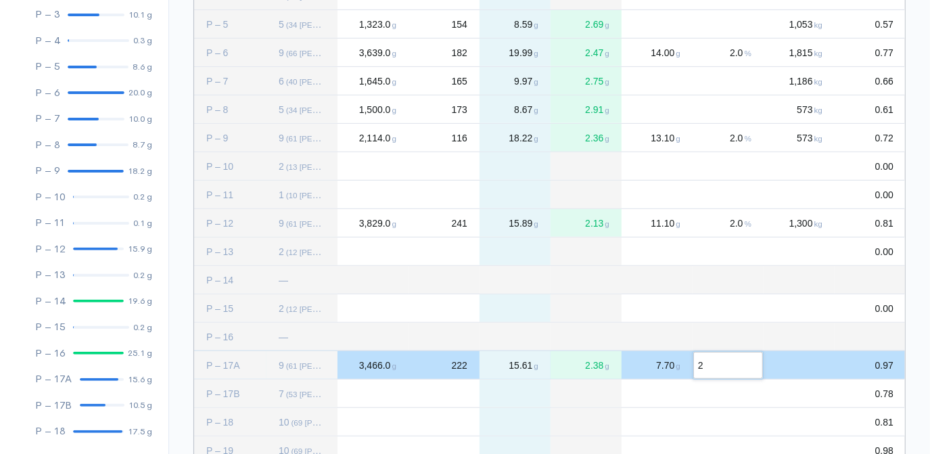
click at [828, 363] on div "Press SPACE to deselect this row." at bounding box center [799, 365] width 71 height 28
type input "798"
click at [363, 394] on div "Press SPACE to select this row." at bounding box center [373, 393] width 71 height 28
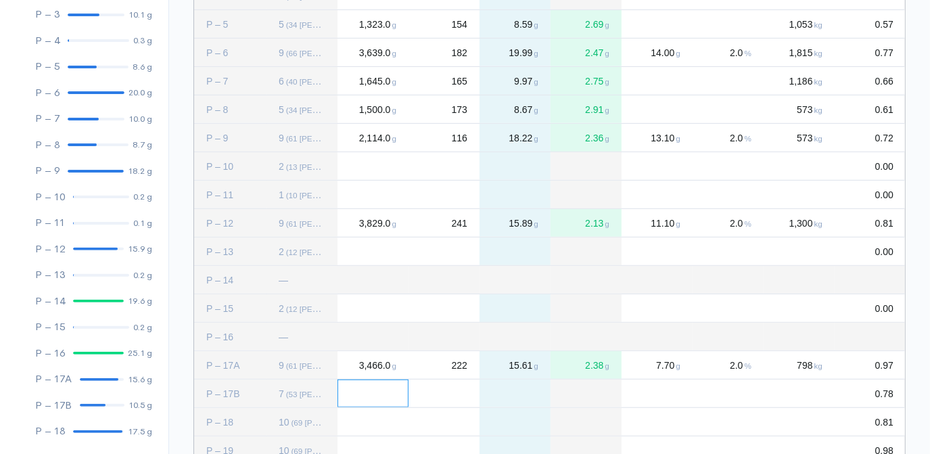
click at [370, 397] on div "Press SPACE to deselect this row." at bounding box center [373, 393] width 71 height 28
type input "2830"
click at [463, 392] on div "Press SPACE to deselect this row." at bounding box center [444, 393] width 71 height 28
click at [470, 392] on div "Press SPACE to deselect this row." at bounding box center [444, 393] width 71 height 28
type input "229"
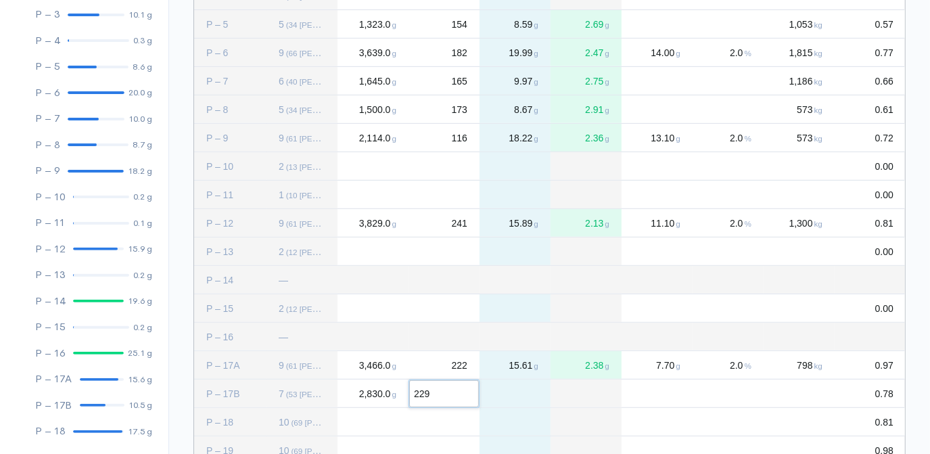
click at [689, 398] on div "Press SPACE to deselect this row." at bounding box center [657, 393] width 71 height 28
click at [651, 394] on div "Press SPACE to deselect this row." at bounding box center [657, 393] width 71 height 28
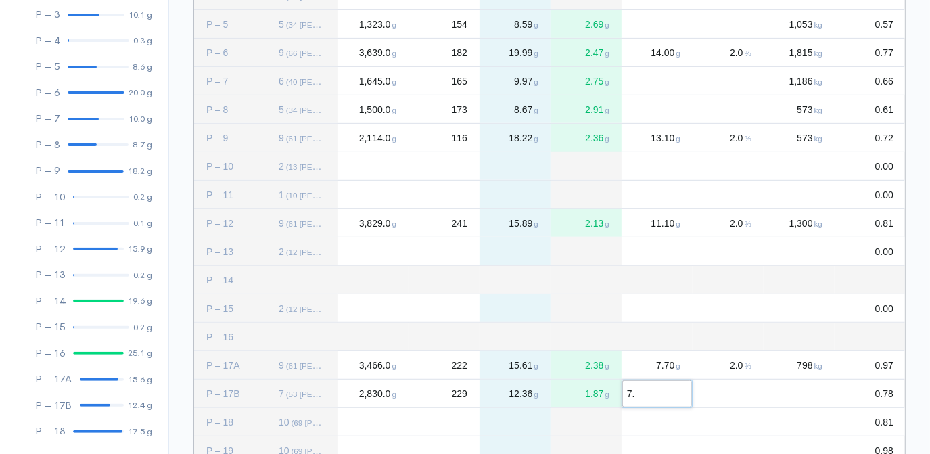
type input "7.4"
click at [741, 393] on div "Press SPACE to deselect this row." at bounding box center [728, 393] width 71 height 28
click at [369, 390] on span "2,830.0 g" at bounding box center [377, 393] width 39 height 11
type input "2569"
click at [463, 396] on span "229" at bounding box center [460, 393] width 16 height 11
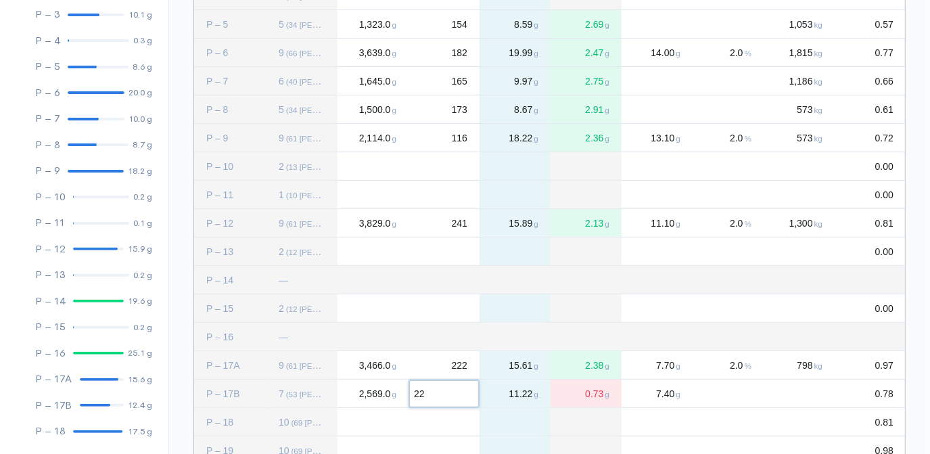
type input "2"
click at [442, 388] on div "0" at bounding box center [444, 393] width 71 height 28
type input "203"
click at [736, 390] on div "Press SPACE to deselect this row." at bounding box center [728, 393] width 71 height 28
click at [733, 398] on div "Press SPACE to deselect this row." at bounding box center [728, 393] width 71 height 28
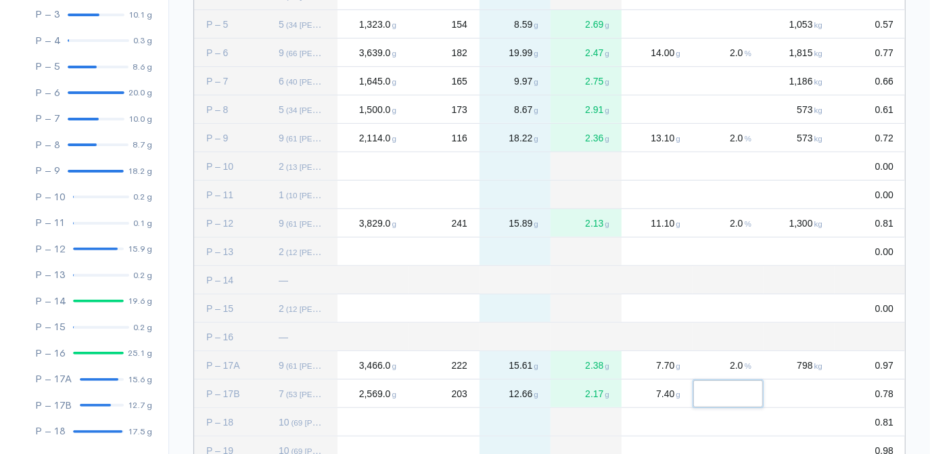
type input "2"
click at [812, 392] on div "Press SPACE to deselect this row." at bounding box center [799, 393] width 71 height 28
type input "709"
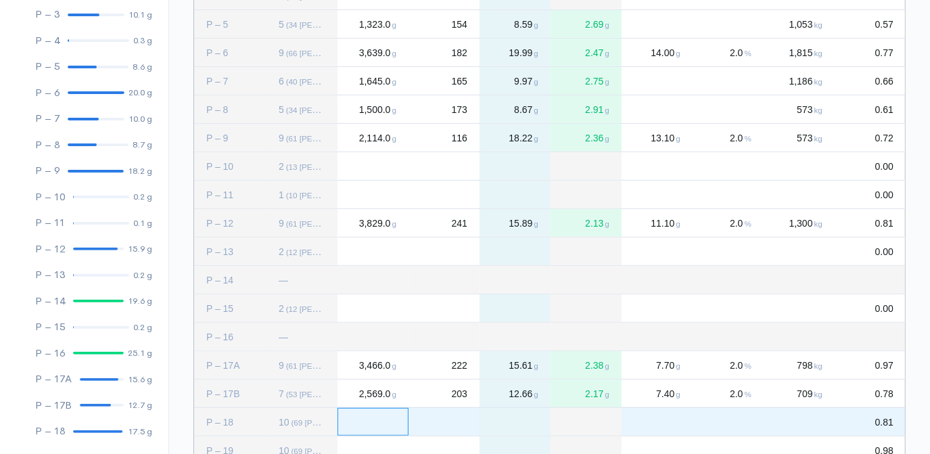
click at [348, 419] on div "Press SPACE to select this row." at bounding box center [373, 422] width 71 height 28
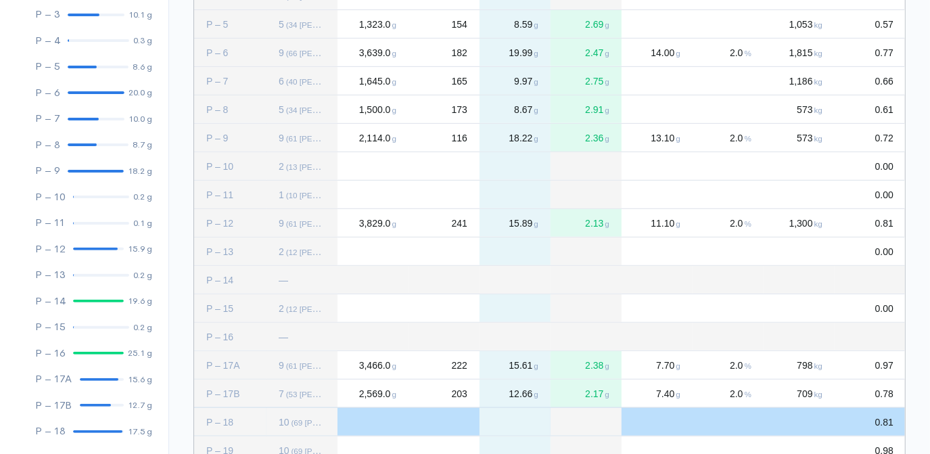
click at [363, 425] on div "Press SPACE to deselect this row." at bounding box center [373, 422] width 71 height 28
type input "4891"
click at [449, 412] on div "Press SPACE to deselect this row." at bounding box center [444, 422] width 71 height 28
click at [450, 425] on div "Press SPACE to deselect this row." at bounding box center [444, 422] width 71 height 28
type input "248"
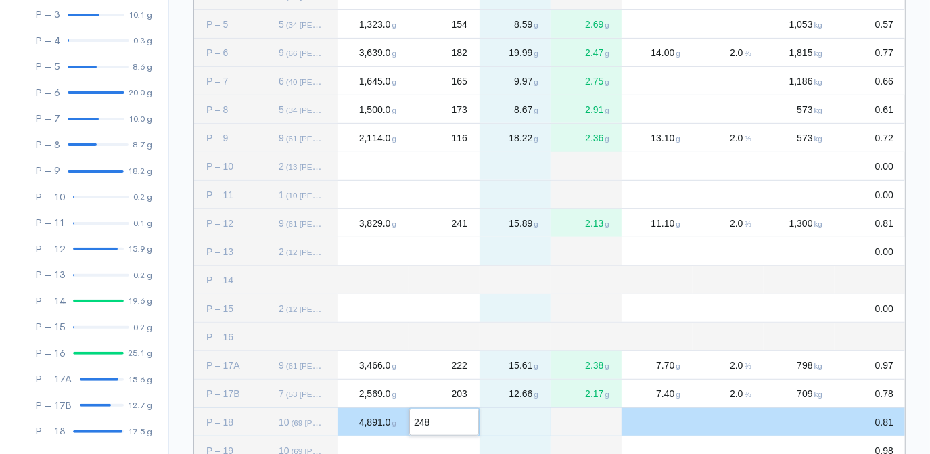
click at [678, 419] on div "Press SPACE to deselect this row." at bounding box center [657, 422] width 71 height 28
click at [649, 427] on div "Press SPACE to deselect this row." at bounding box center [657, 422] width 71 height 28
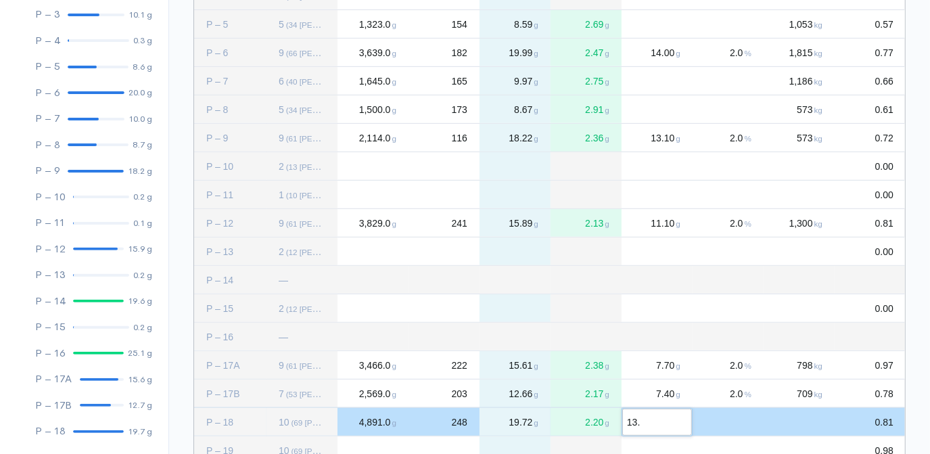
type input "13.5"
click at [731, 421] on div "Press SPACE to deselect this row." at bounding box center [728, 422] width 71 height 28
click at [731, 421] on input "Input Editor" at bounding box center [728, 422] width 70 height 27
click at [739, 426] on div "Press SPACE to deselect this row." at bounding box center [728, 422] width 71 height 28
type input "2"
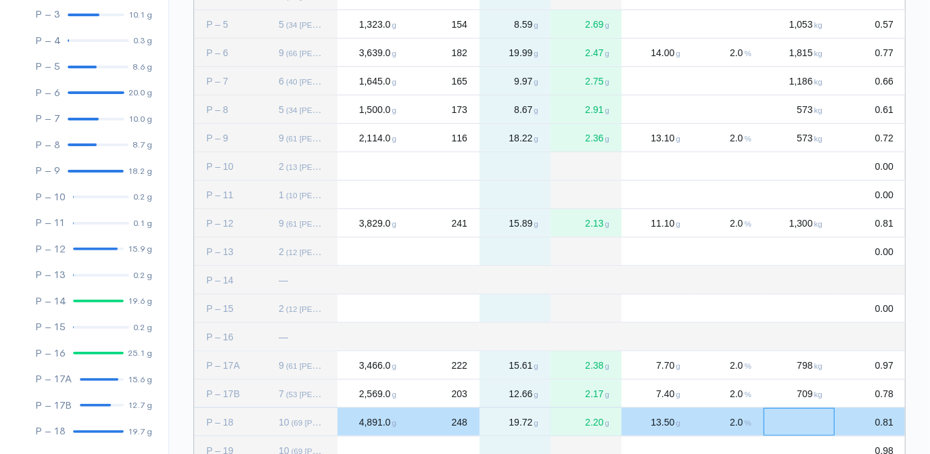
click at [812, 415] on div "Press SPACE to deselect this row." at bounding box center [799, 422] width 71 height 28
type input "1332"
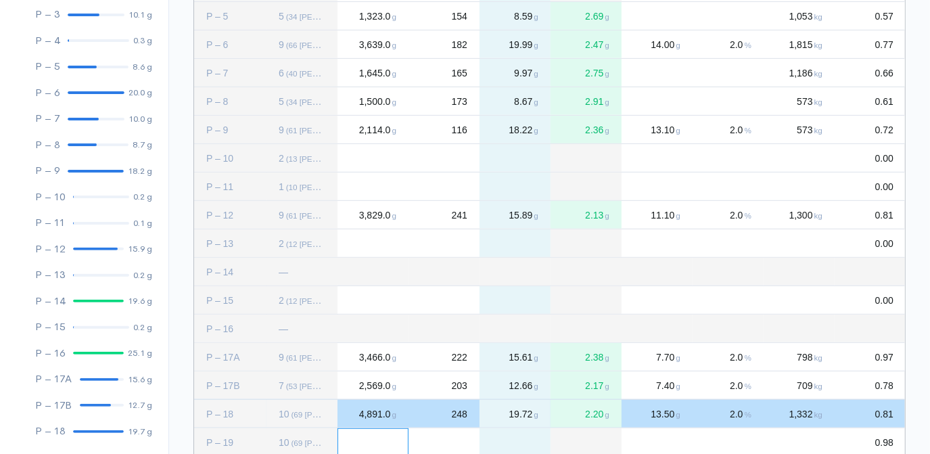
click at [374, 436] on div "Press SPACE to select this row." at bounding box center [373, 442] width 71 height 28
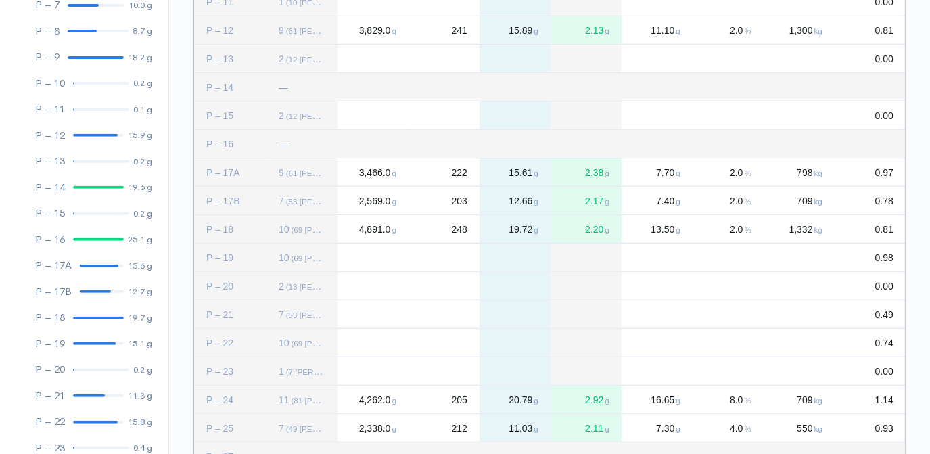
scroll to position [609, 0]
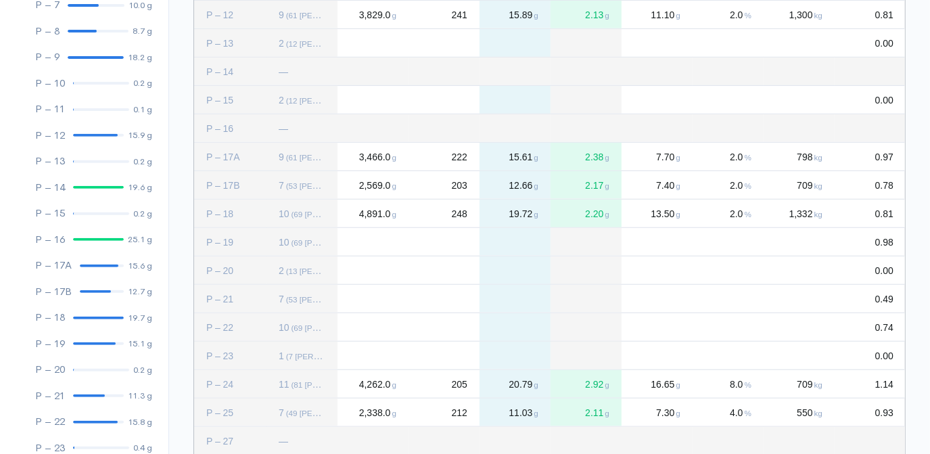
click at [371, 235] on div "Press SPACE to deselect this row." at bounding box center [373, 242] width 71 height 28
type input "4333"
click at [445, 237] on div "Press SPACE to deselect this row." at bounding box center [444, 242] width 71 height 28
click at [464, 249] on div "Press SPACE to deselect this row." at bounding box center [444, 242] width 71 height 28
type input "248"
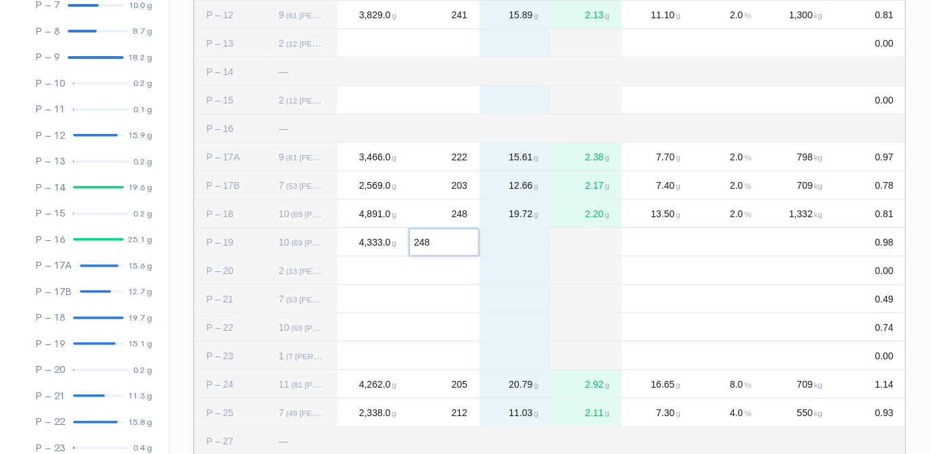
click at [662, 235] on div "Press SPACE to deselect this row." at bounding box center [657, 242] width 71 height 28
click at [674, 245] on div "Press SPACE to deselect this row." at bounding box center [657, 242] width 71 height 28
type input "12"
click at [745, 239] on div "Press SPACE to deselect this row." at bounding box center [728, 242] width 71 height 28
click at [739, 239] on div "Press SPACE to deselect this row." at bounding box center [728, 242] width 71 height 28
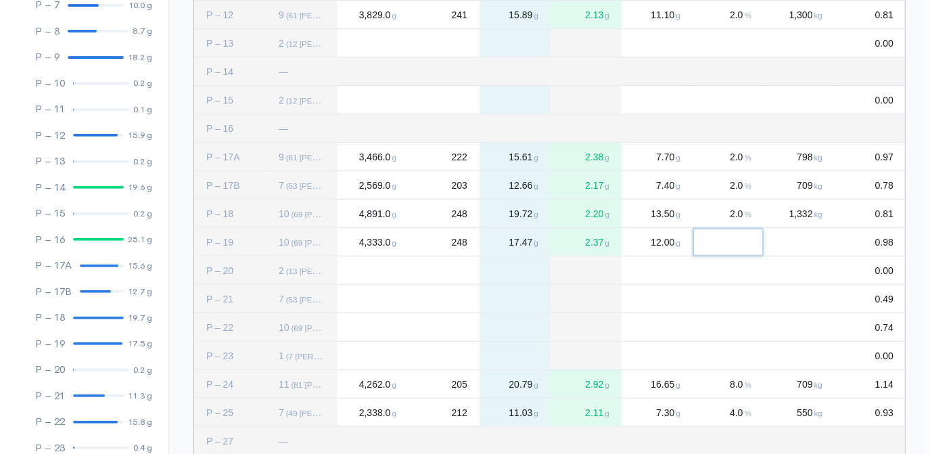
type input "2"
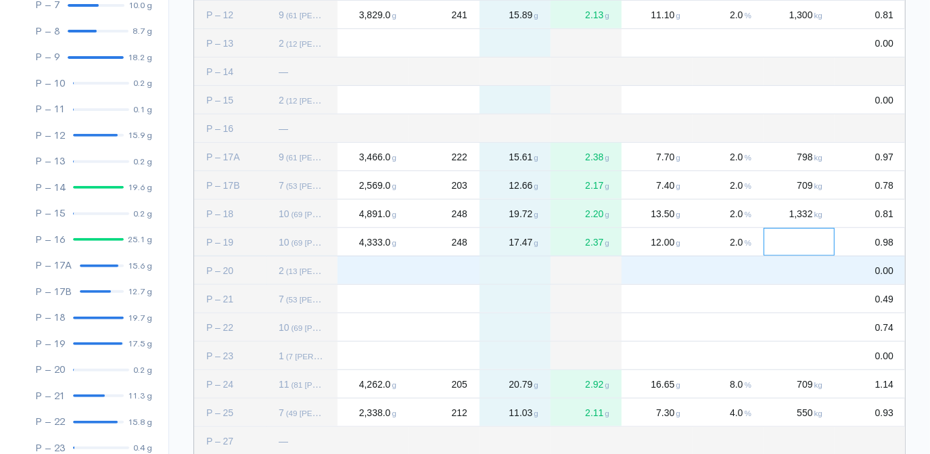
click at [812, 254] on div "Pre – 8 — Pre – 10 — Pre – 15 — Pre – 16 — Pre – 17A — Pre – 17B — 968 kg 0.62 …" at bounding box center [550, 71] width 712 height 1108
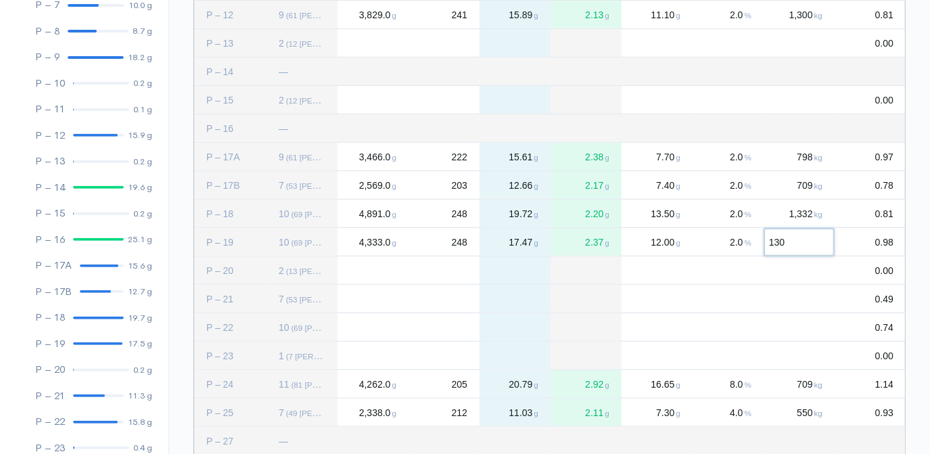
type input "1306"
click at [356, 300] on div "Press SPACE to select this row." at bounding box center [373, 299] width 71 height 28
click at [366, 300] on div "Press SPACE to deselect this row." at bounding box center [373, 299] width 71 height 28
type input "2883"
click at [467, 299] on div "Press SPACE to deselect this row." at bounding box center [444, 299] width 71 height 28
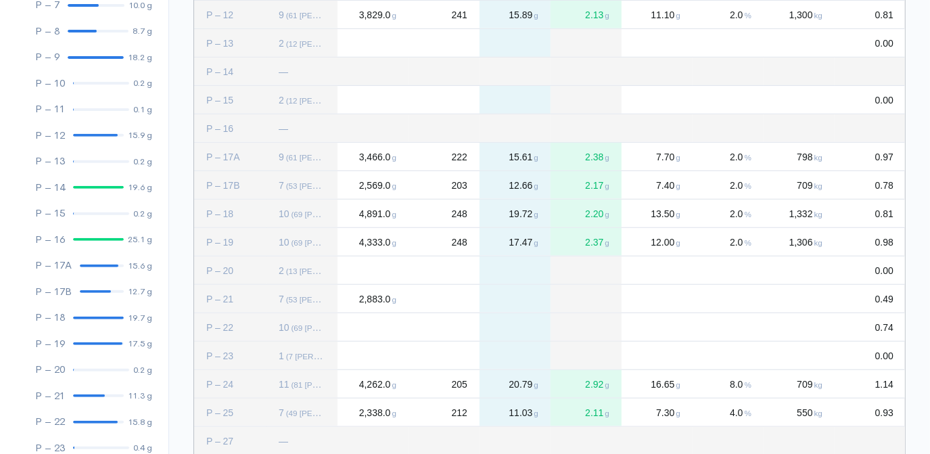
click at [463, 300] on div "Press SPACE to deselect this row." at bounding box center [444, 299] width 71 height 28
type input "210"
click at [672, 292] on div "Press SPACE to deselect this row." at bounding box center [657, 299] width 71 height 28
click at [812, 296] on div "Press SPACE to deselect this row." at bounding box center [799, 299] width 71 height 28
type input "478"
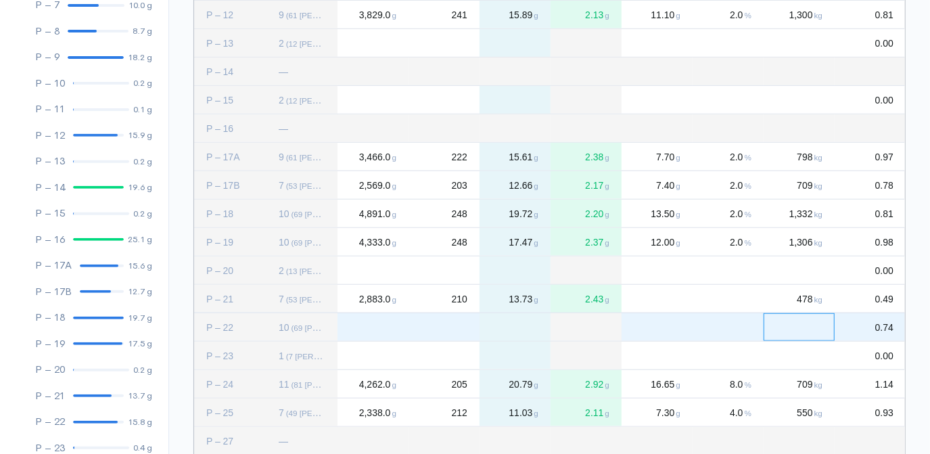
click at [369, 325] on div "Press SPACE to select this row." at bounding box center [373, 327] width 71 height 28
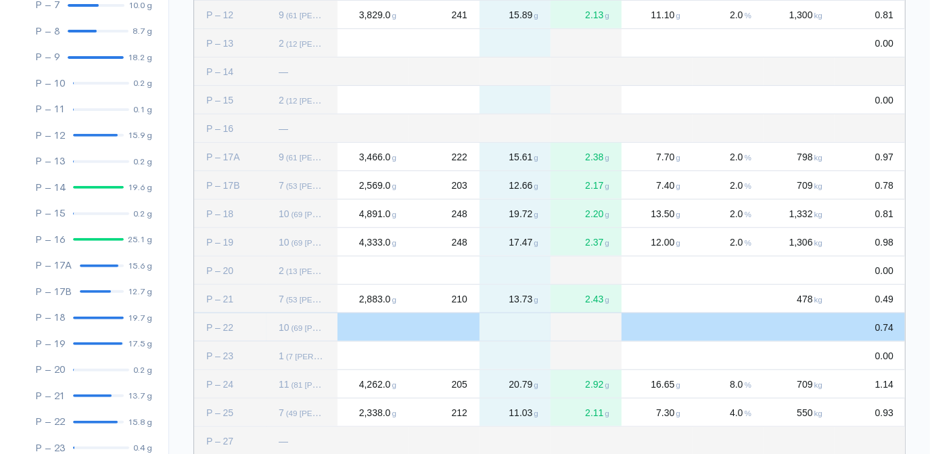
click at [367, 325] on div "Press SPACE to deselect this row." at bounding box center [373, 327] width 71 height 28
type input "4012"
click at [460, 323] on div "Press SPACE to deselect this row." at bounding box center [444, 327] width 71 height 28
click at [461, 329] on div "Press SPACE to deselect this row." at bounding box center [444, 327] width 71 height 28
type input "215"
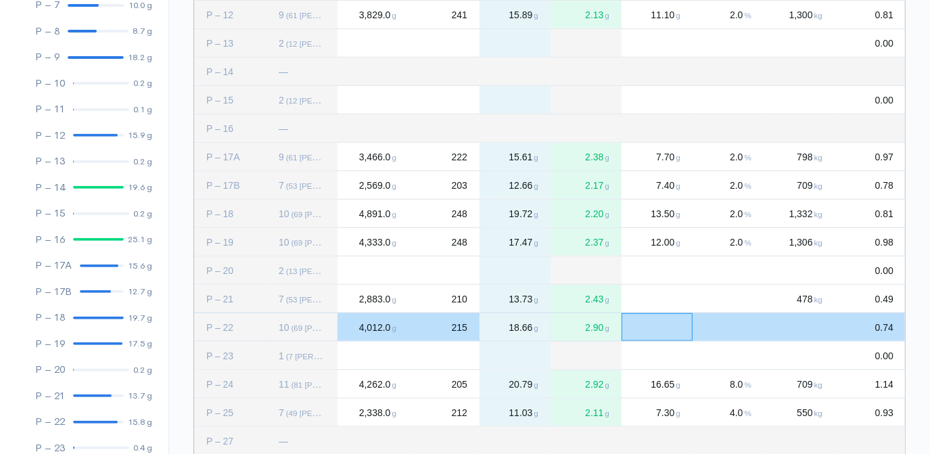
click at [658, 323] on div "Press SPACE to deselect this row." at bounding box center [657, 327] width 71 height 28
click at [649, 327] on div "Press SPACE to deselect this row." at bounding box center [657, 327] width 71 height 28
type input "12.5"
click at [724, 317] on div "Press SPACE to deselect this row." at bounding box center [728, 327] width 71 height 28
click at [746, 324] on div "Press SPACE to deselect this row." at bounding box center [728, 327] width 71 height 28
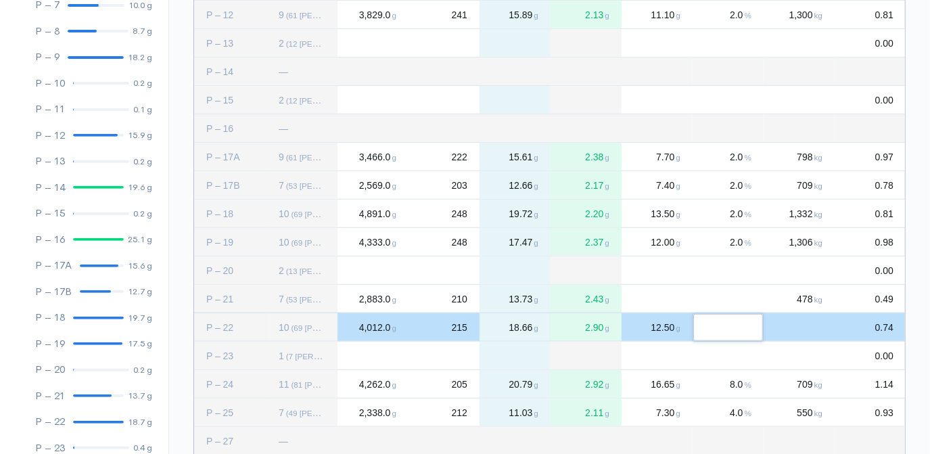
type input "2"
click at [815, 320] on div "Press SPACE to deselect this row." at bounding box center [799, 327] width 71 height 28
type input "1337"
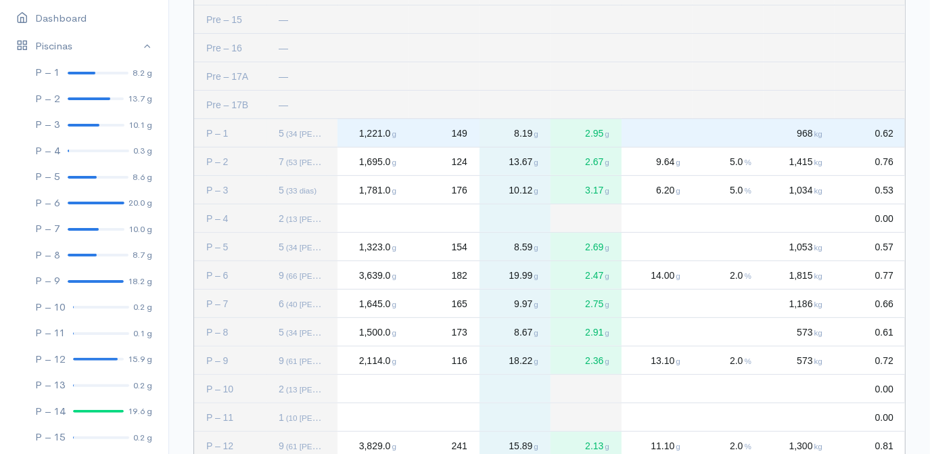
scroll to position [68, 0]
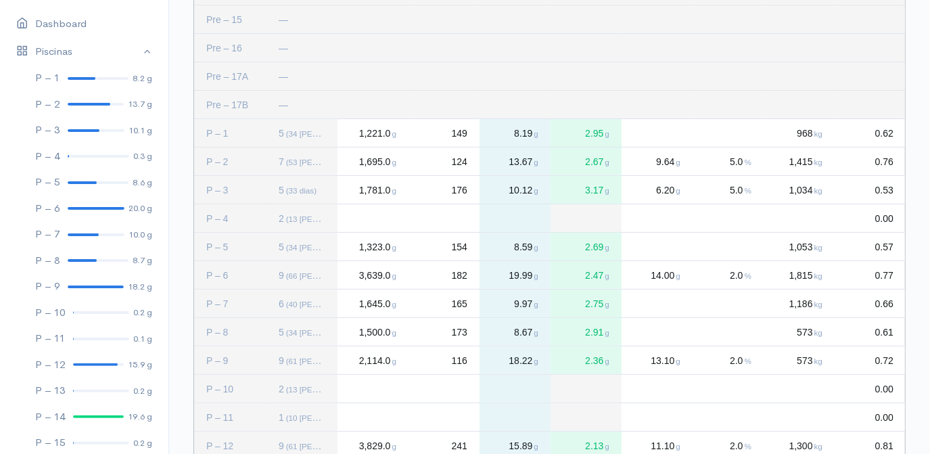
click at [381, 213] on div "Press SPACE to select this row." at bounding box center [373, 218] width 71 height 28
click at [367, 217] on div "Press SPACE to deselect this row." at bounding box center [373, 218] width 71 height 28
type input "105"
click at [461, 214] on div "Press SPACE to deselect this row." at bounding box center [444, 218] width 71 height 28
click at [466, 216] on div "Press SPACE to deselect this row." at bounding box center [444, 218] width 71 height 28
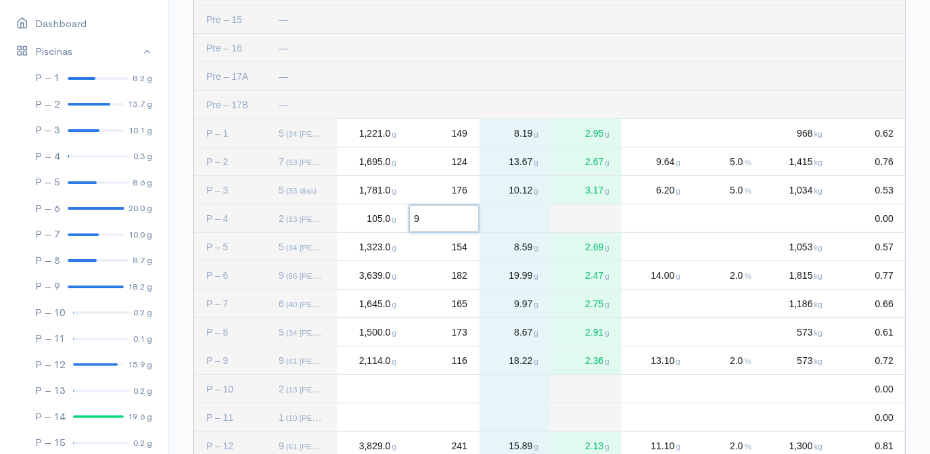
type input "92"
click at [812, 218] on div "Press SPACE to deselect this row." at bounding box center [799, 218] width 71 height 28
type input "451"
click at [377, 386] on div "Press SPACE to select this row." at bounding box center [373, 389] width 71 height 28
click at [353, 390] on div "Press SPACE to deselect this row." at bounding box center [373, 389] width 71 height 28
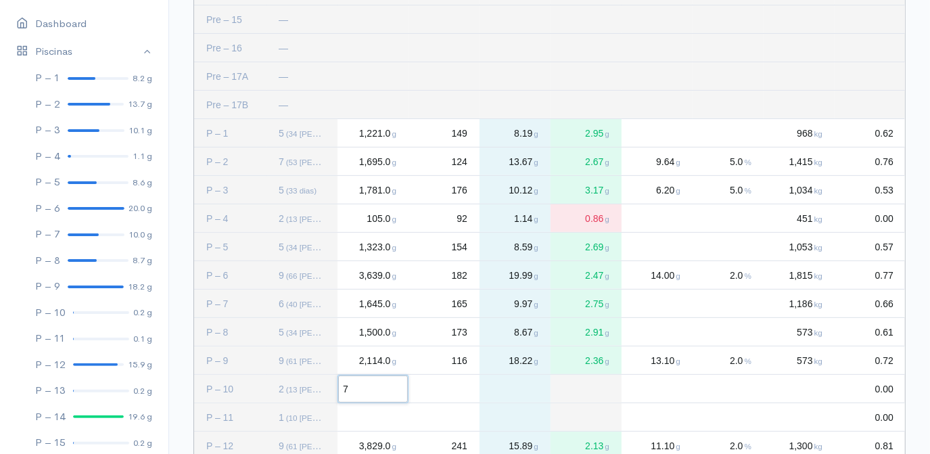
type input "75"
click at [465, 388] on div "Press SPACE to deselect this row." at bounding box center [444, 389] width 71 height 28
type input "71"
click at [813, 383] on div "Press SPACE to deselect this row." at bounding box center [799, 389] width 71 height 28
type input "449"
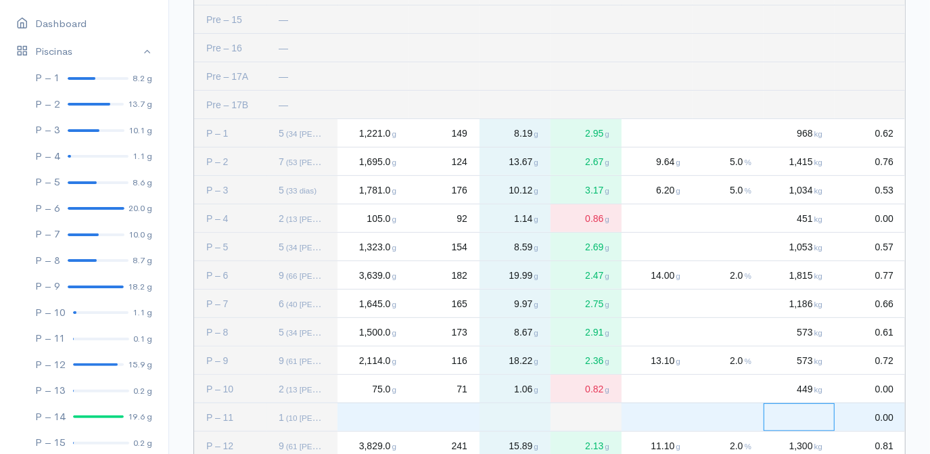
click at [378, 414] on div "Press SPACE to select this row." at bounding box center [373, 417] width 71 height 28
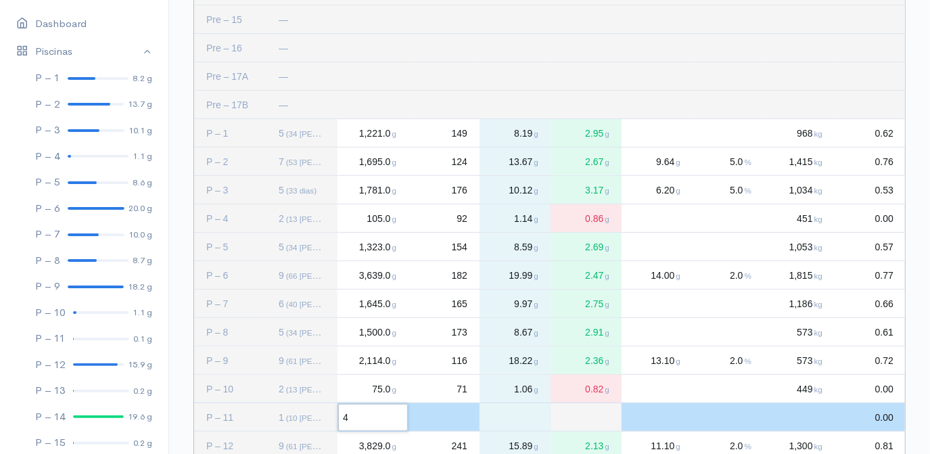
type input "49"
click at [921, 331] on div "Semana: lunes, 6 de octubre Drag here to set row groups Drag here to set column…" at bounding box center [549, 447] width 761 height 1219
click at [465, 414] on div "Press SPACE to deselect this row." at bounding box center [444, 417] width 71 height 28
type input "41"
click at [802, 411] on div "Press SPACE to deselect this row." at bounding box center [799, 417] width 71 height 28
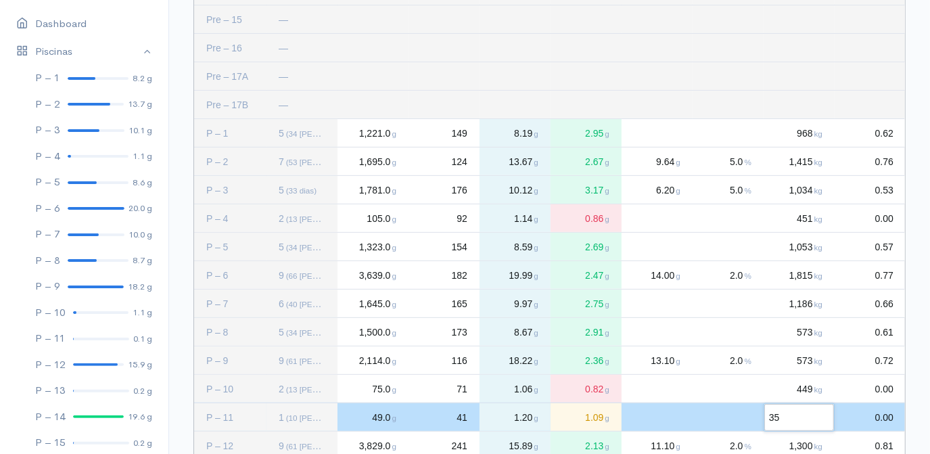
type input "359"
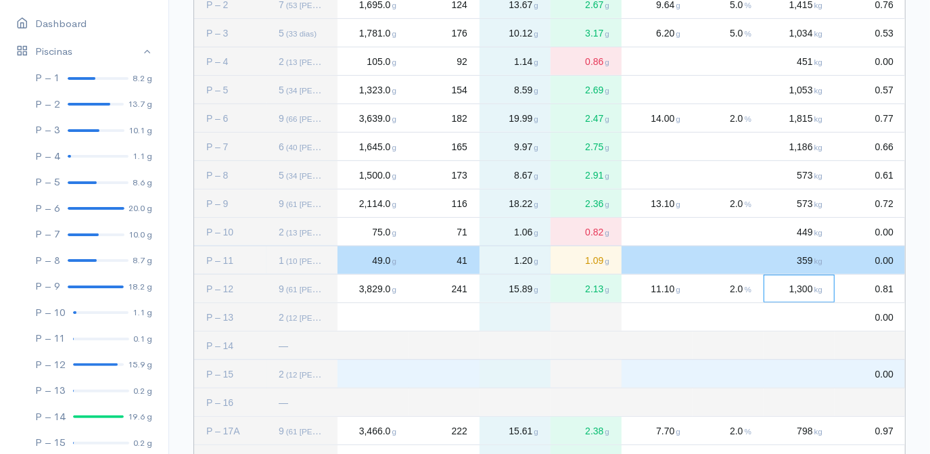
scroll to position [367, 0]
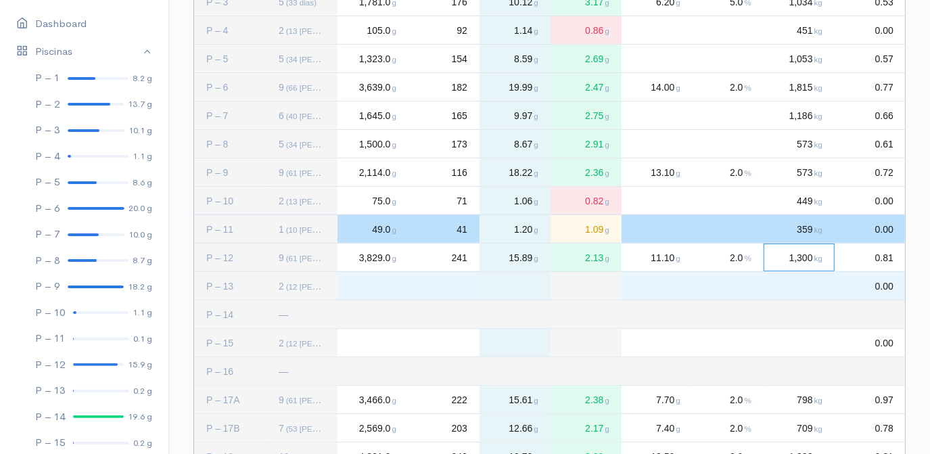
click at [371, 287] on div "Press SPACE to select this row." at bounding box center [373, 286] width 71 height 28
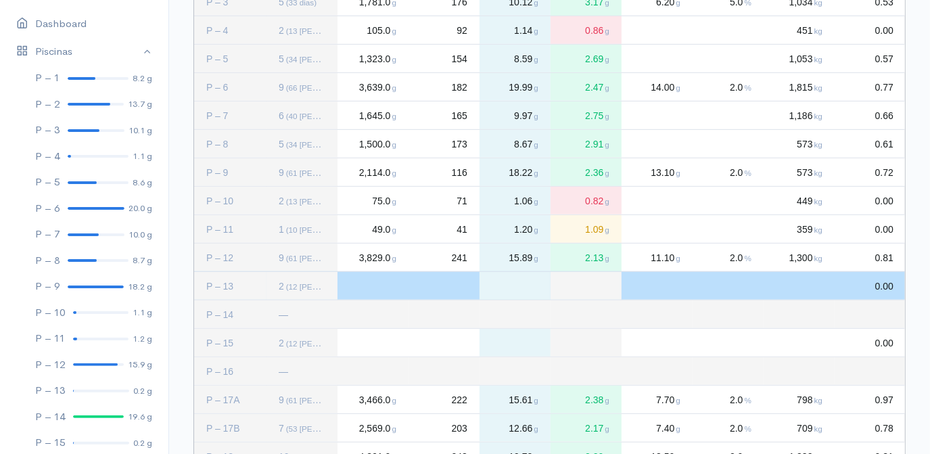
click at [355, 280] on div "Press SPACE to deselect this row." at bounding box center [373, 286] width 71 height 28
type input "178"
click at [450, 281] on div "Press SPACE to deselect this row." at bounding box center [444, 286] width 71 height 28
click at [471, 286] on div "Press SPACE to deselect this row." at bounding box center [444, 286] width 71 height 28
type input "132"
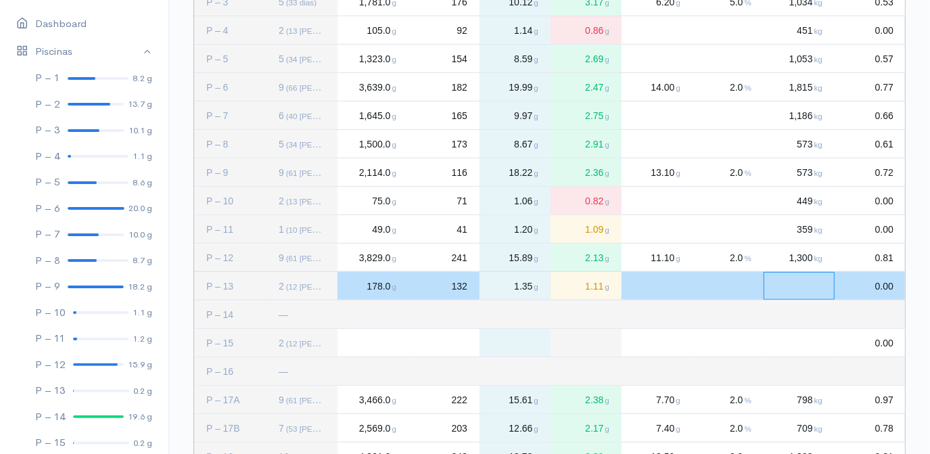
click at [813, 284] on div "Press SPACE to deselect this row." at bounding box center [799, 286] width 71 height 28
type input "432"
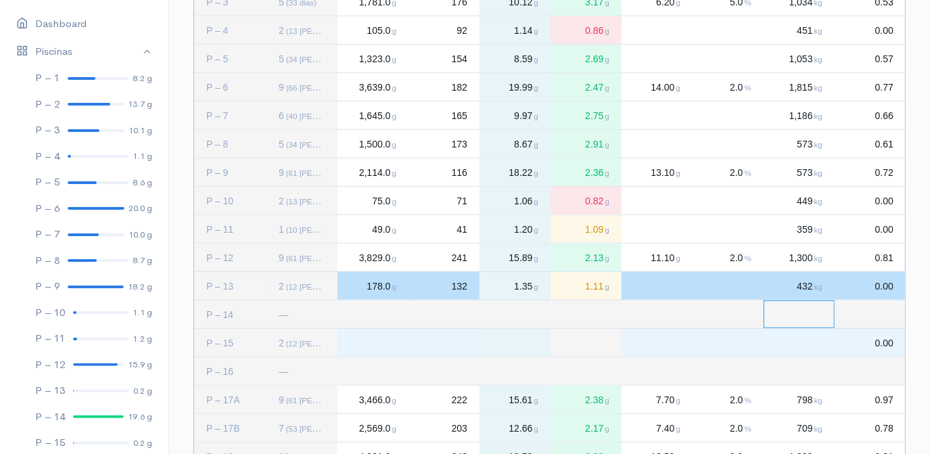
click at [352, 343] on div "Press SPACE to select this row." at bounding box center [373, 343] width 71 height 28
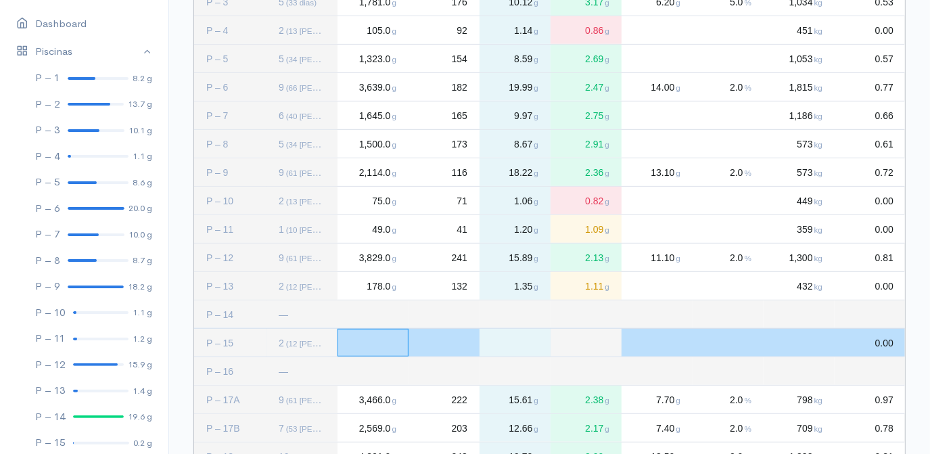
click at [371, 337] on div "Press SPACE to deselect this row." at bounding box center [373, 343] width 71 height 28
type input "42"
click at [450, 338] on div "Press SPACE to deselect this row." at bounding box center [444, 343] width 71 height 28
click at [447, 338] on div "Press SPACE to deselect this row." at bounding box center [444, 343] width 71 height 28
type input "71"
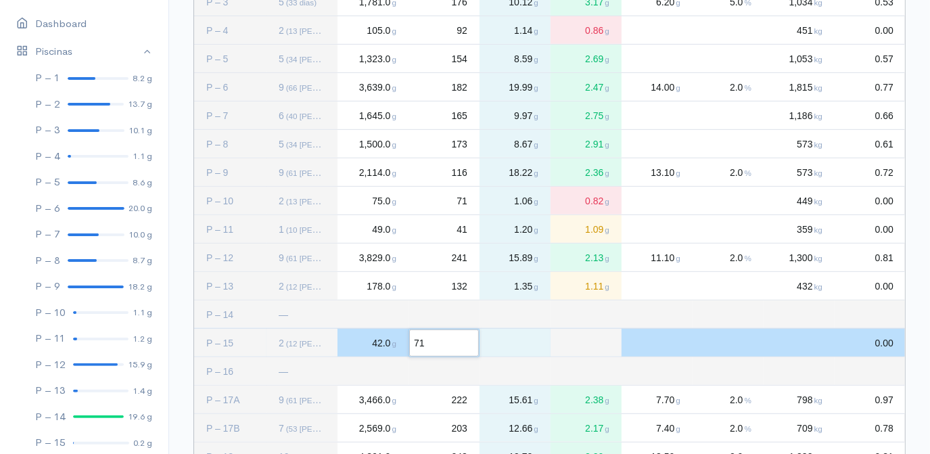
click at [807, 342] on div "Press SPACE to deselect this row." at bounding box center [799, 343] width 71 height 28
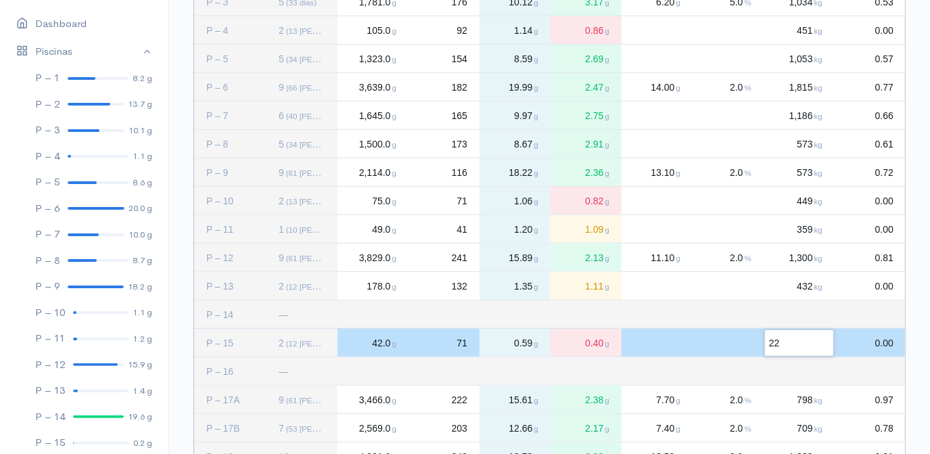
type input "226"
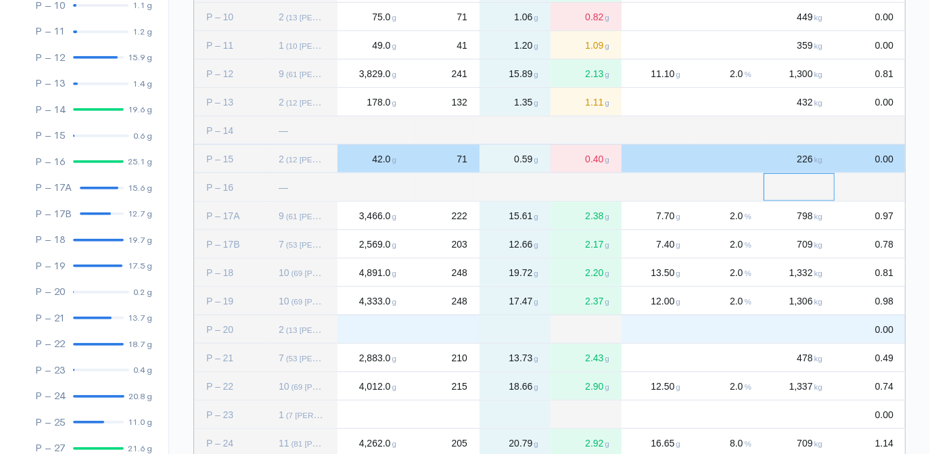
scroll to position [551, 0]
click at [375, 327] on div "Press SPACE to select this row." at bounding box center [373, 329] width 71 height 28
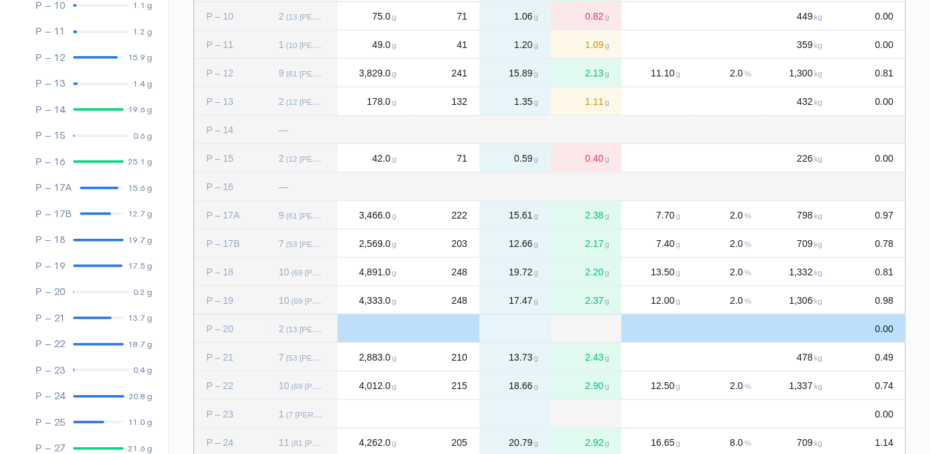
click at [371, 327] on div "Press SPACE to deselect this row." at bounding box center [373, 329] width 71 height 28
type input "95"
click at [460, 322] on div "Press SPACE to deselect this row." at bounding box center [444, 329] width 71 height 28
type input "56"
click at [802, 329] on div "Press SPACE to deselect this row." at bounding box center [799, 329] width 71 height 28
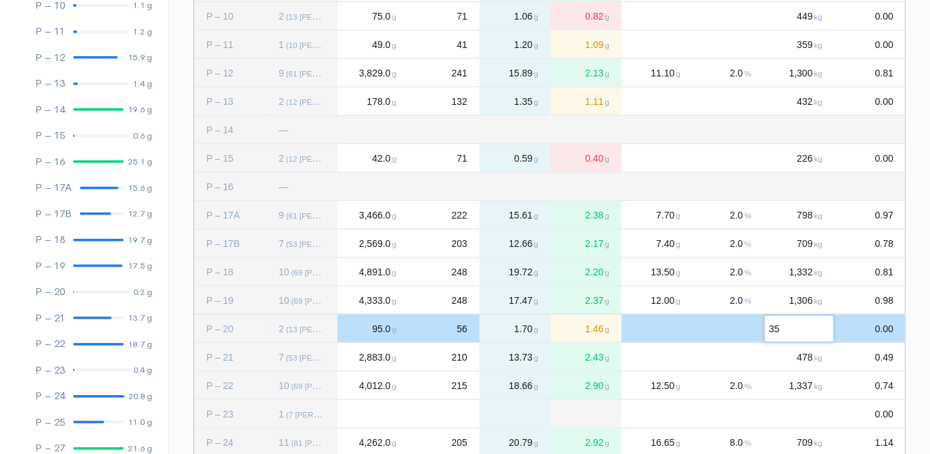
type input "352"
click at [388, 412] on div "Press SPACE to select this row." at bounding box center [373, 414] width 71 height 28
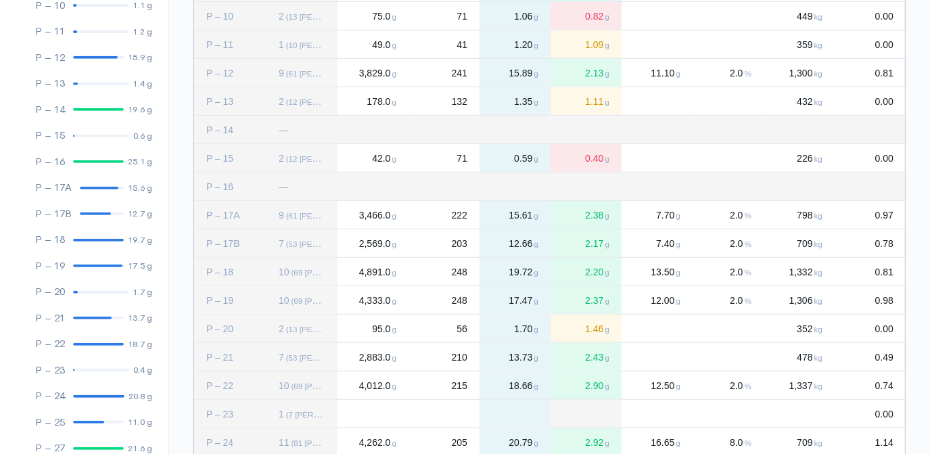
click at [354, 417] on div "Press SPACE to deselect this row." at bounding box center [373, 414] width 71 height 28
type input "101"
click at [455, 412] on div "Press SPACE to deselect this row." at bounding box center [444, 414] width 71 height 28
type input "103"
click at [812, 411] on div "Press SPACE to deselect this row." at bounding box center [799, 414] width 71 height 28
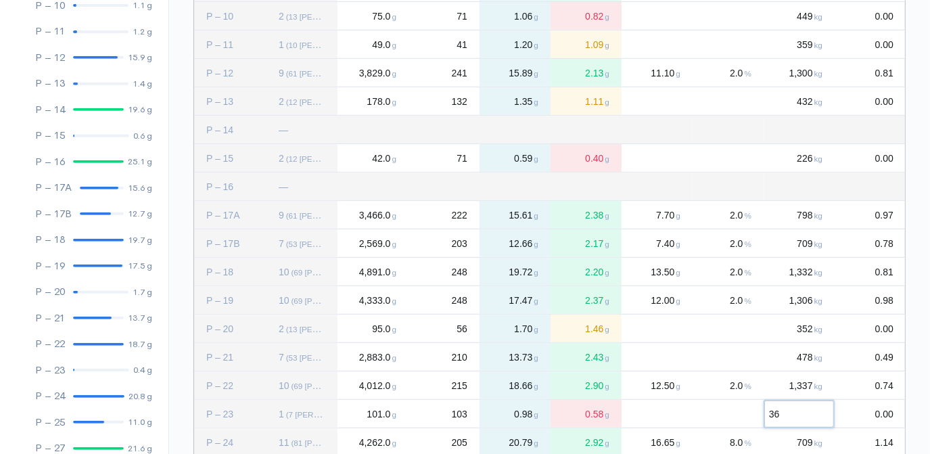
type input "368"
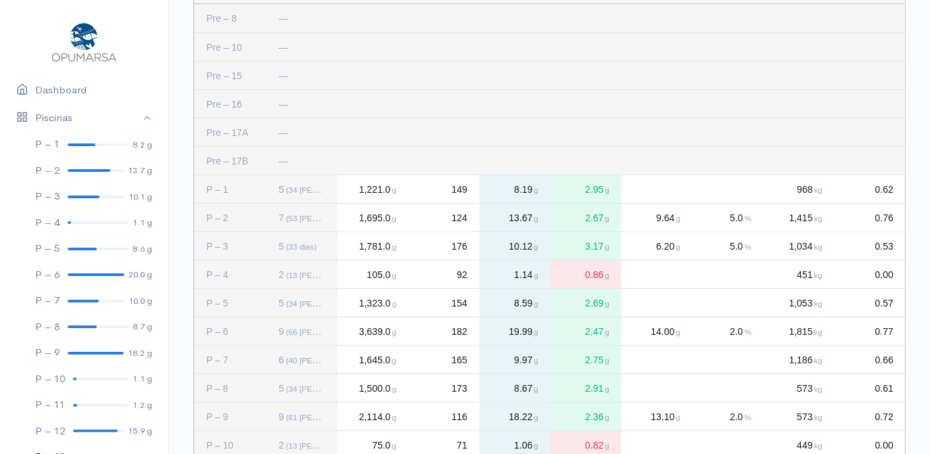
scroll to position [0, 0]
